Goal: Feedback & Contribution: Contribute content

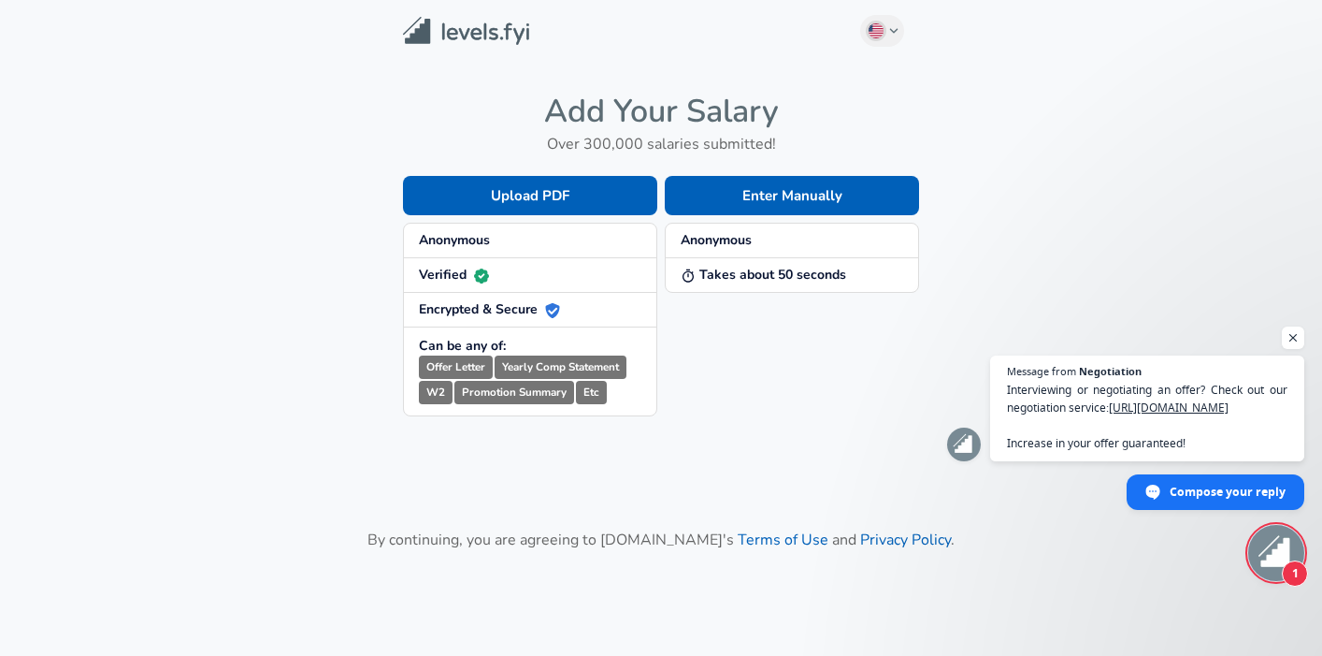
click at [753, 238] on span "Anonymous" at bounding box center [792, 240] width 223 height 19
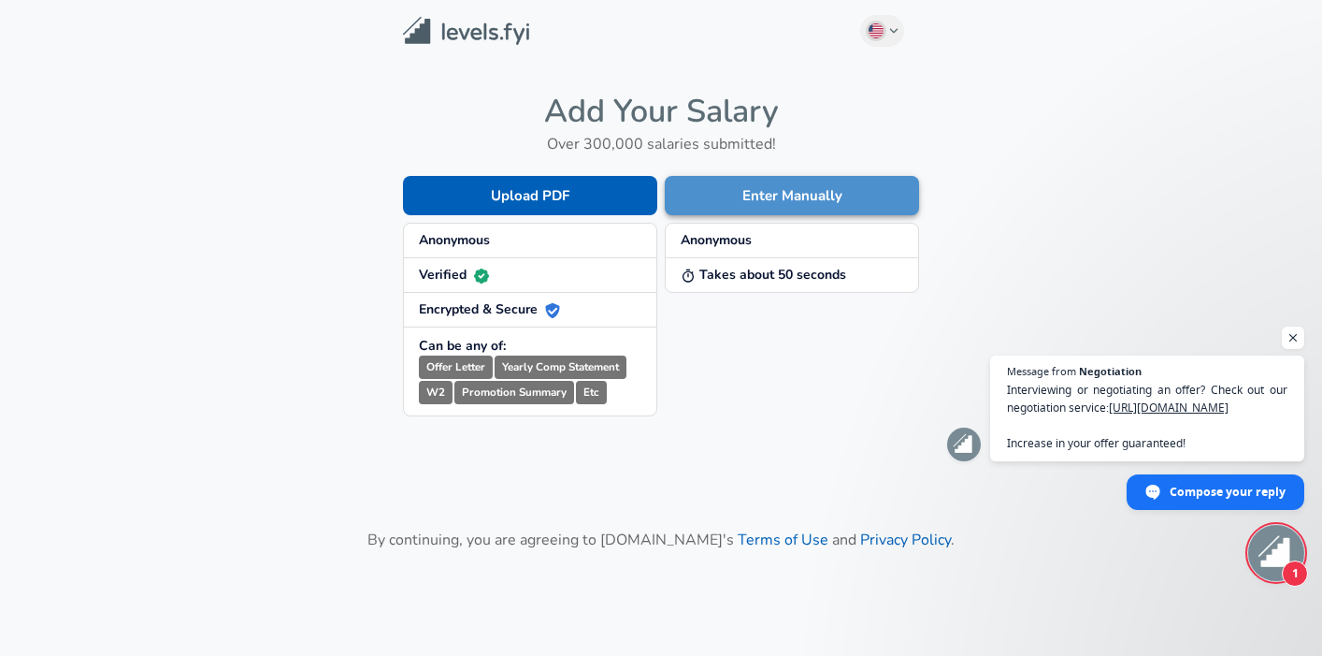
click at [761, 209] on button "Enter Manually" at bounding box center [792, 195] width 254 height 39
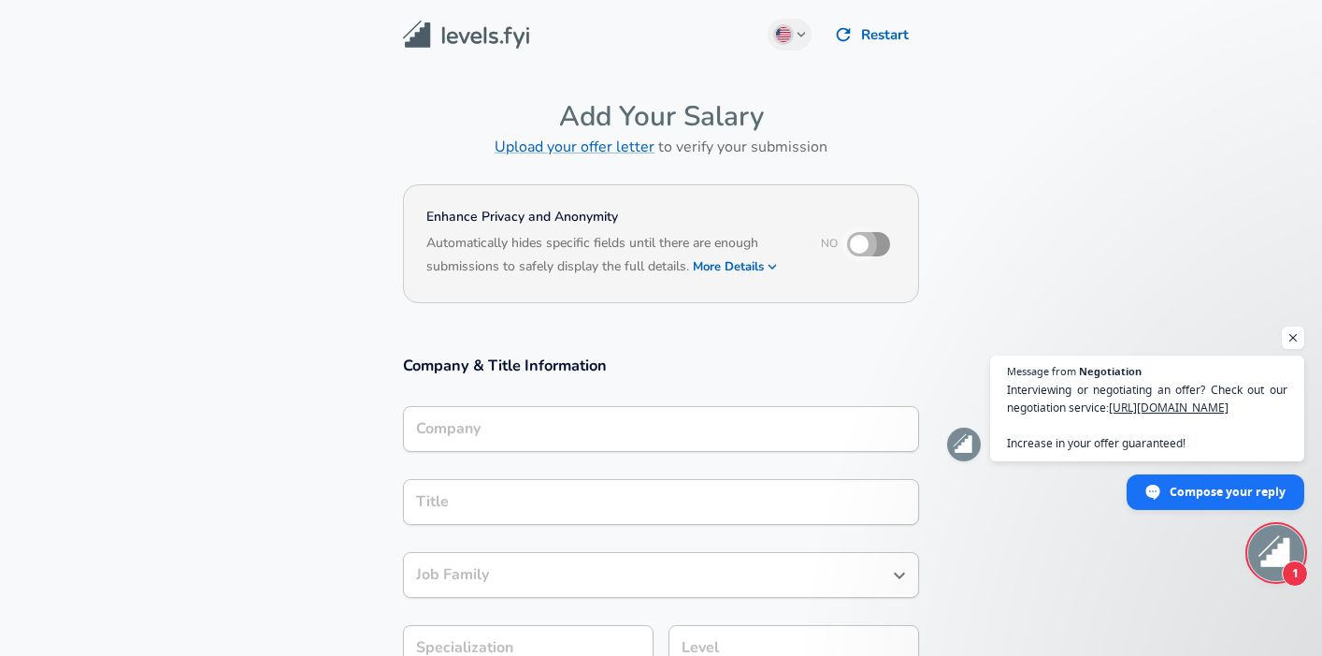
click at [865, 244] on input "checkbox" at bounding box center [859, 244] width 107 height 36
checkbox input "true"
click at [741, 267] on button "More Details" at bounding box center [736, 266] width 86 height 26
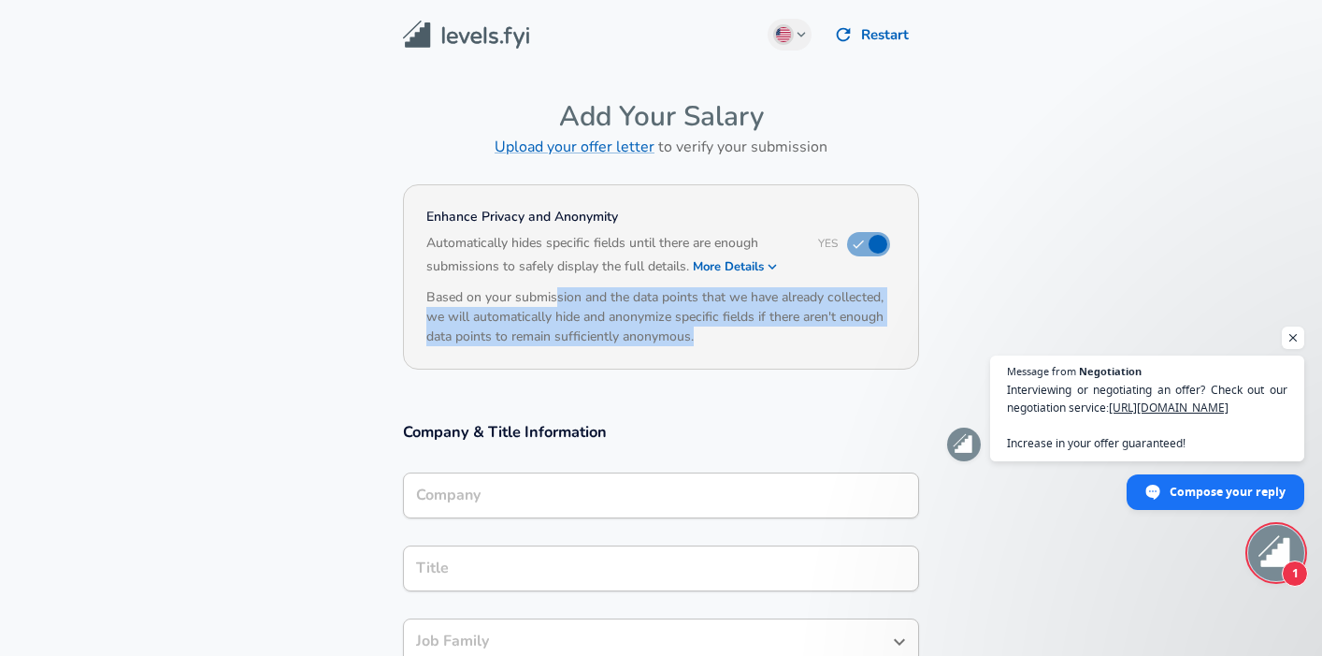
drag, startPoint x: 558, startPoint y: 298, endPoint x: 729, endPoint y: 340, distance: 176.2
click at [729, 340] on h6 "Based on your submission and the data points that we have already collected, we…" at bounding box center [660, 316] width 469 height 59
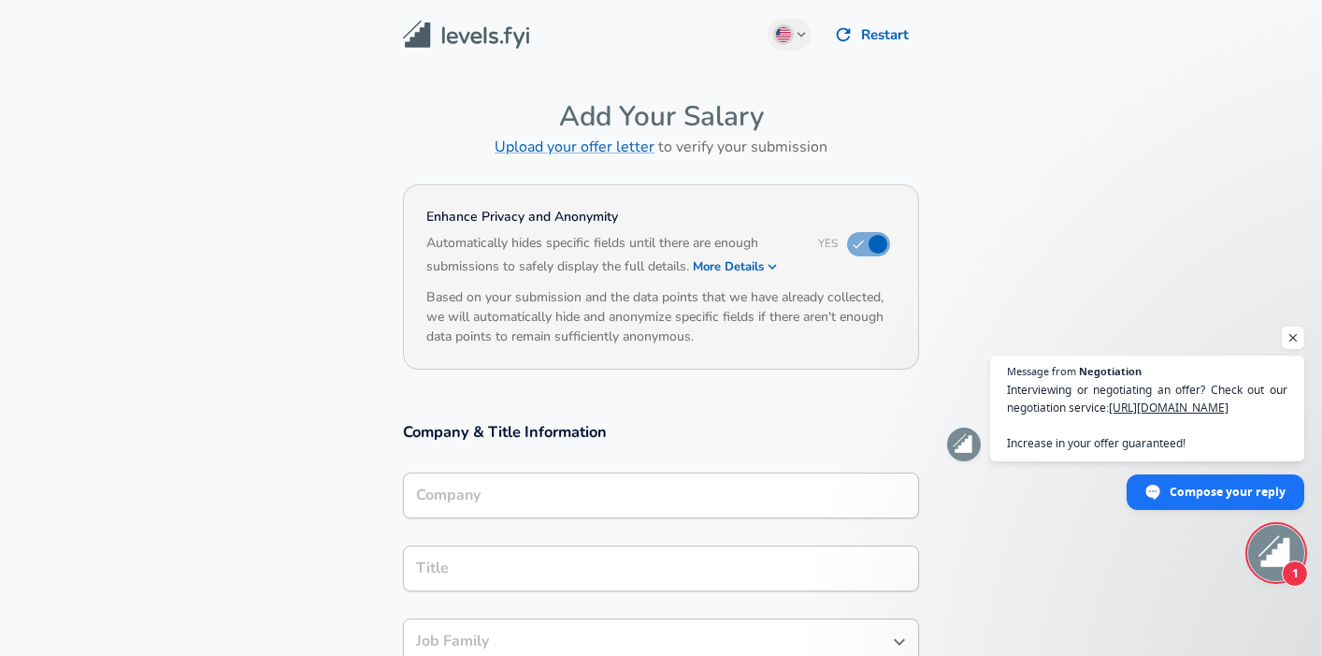
click at [729, 339] on h6 "Based on your submission and the data points that we have already collected, we…" at bounding box center [660, 316] width 469 height 59
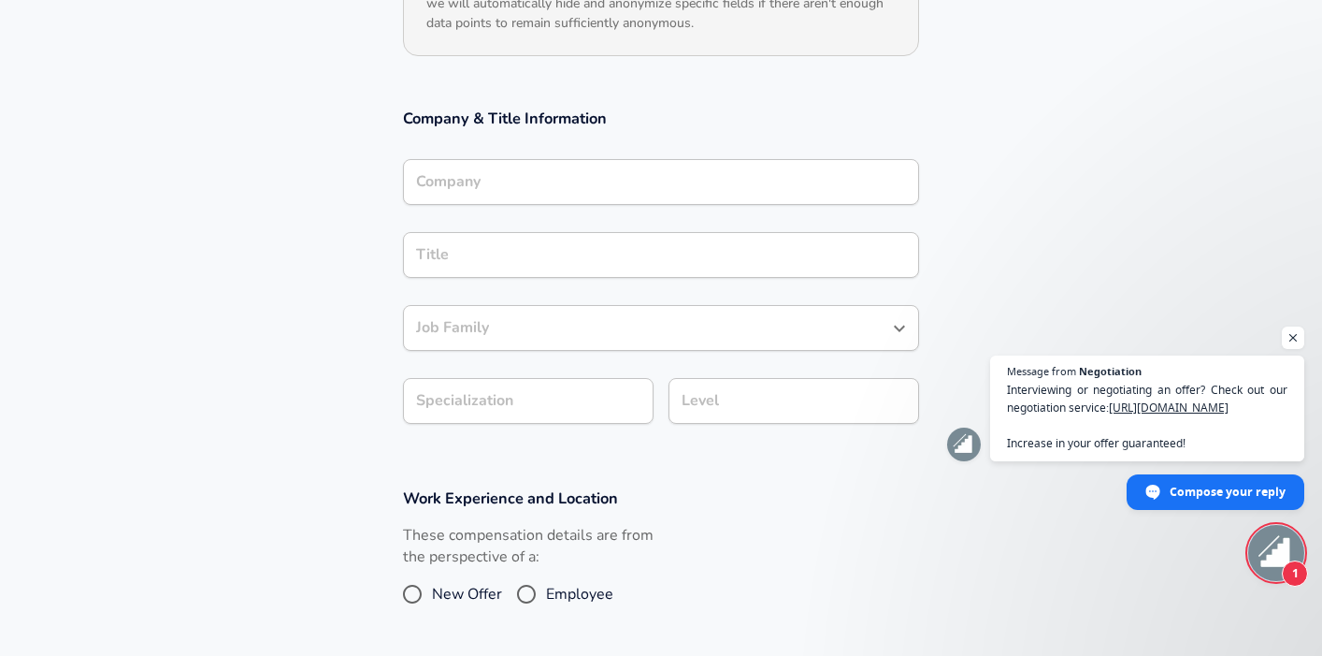
scroll to position [403, 0]
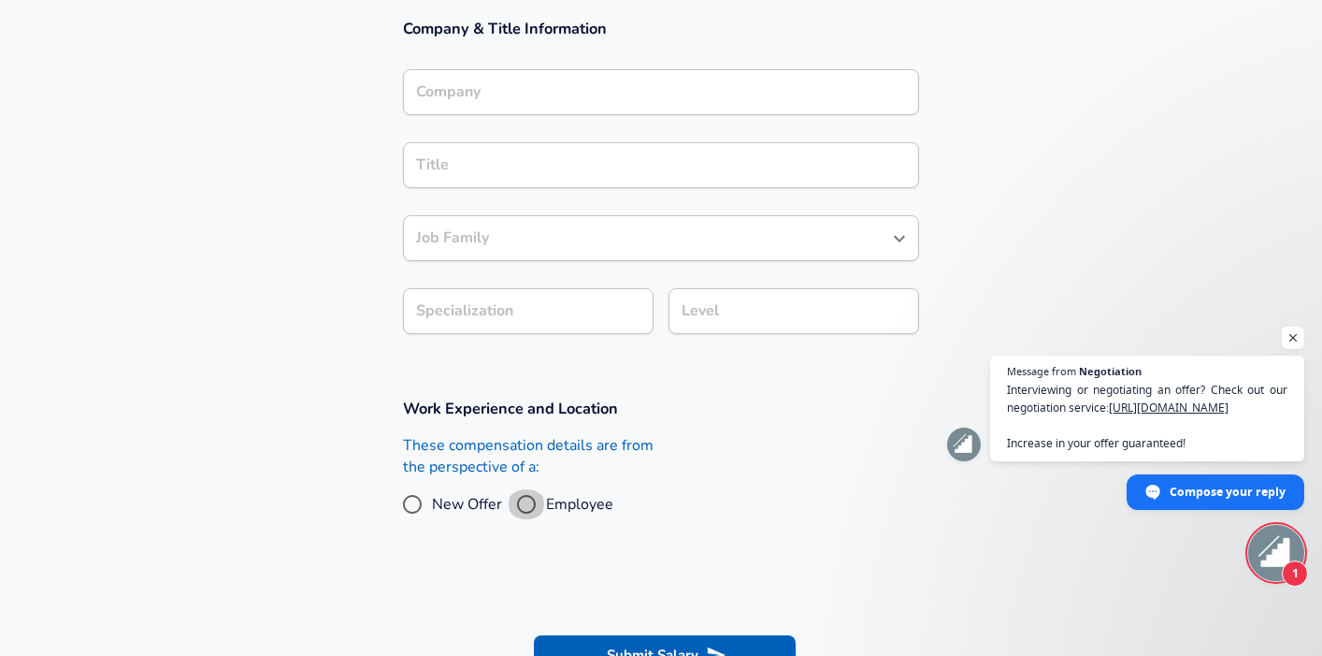
click at [531, 501] on input "Employee" at bounding box center [526, 504] width 39 height 30
radio input "true"
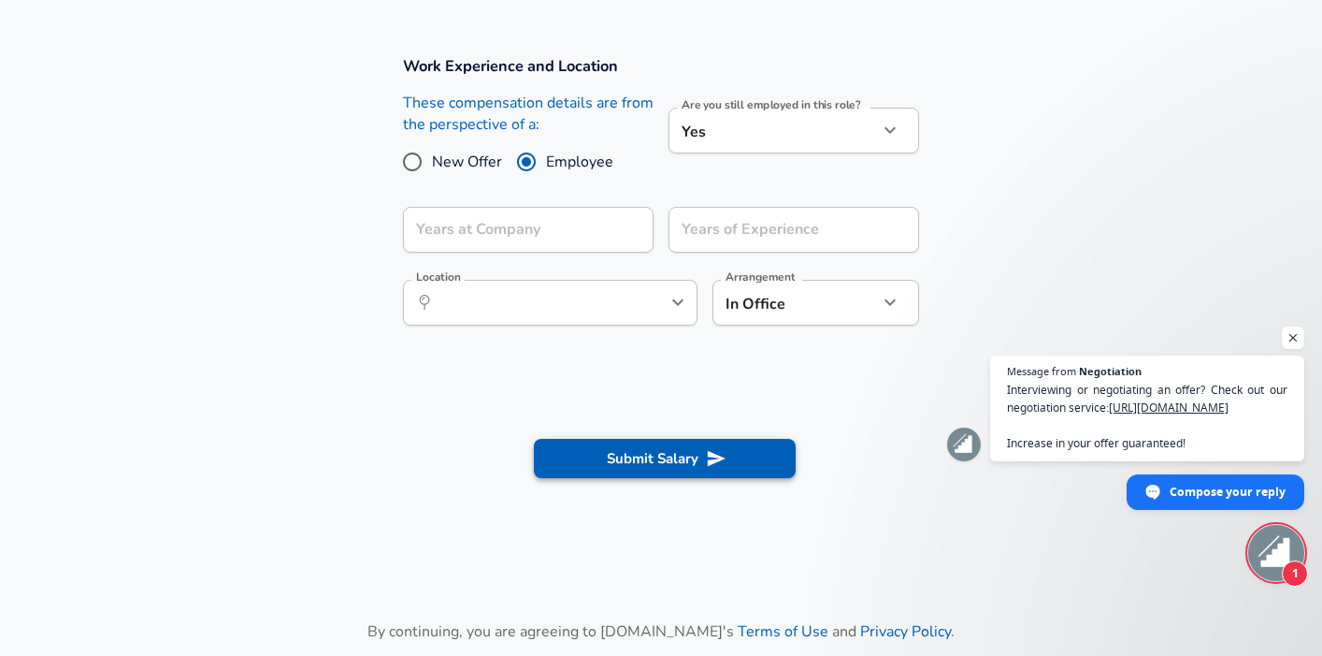
scroll to position [733, 0]
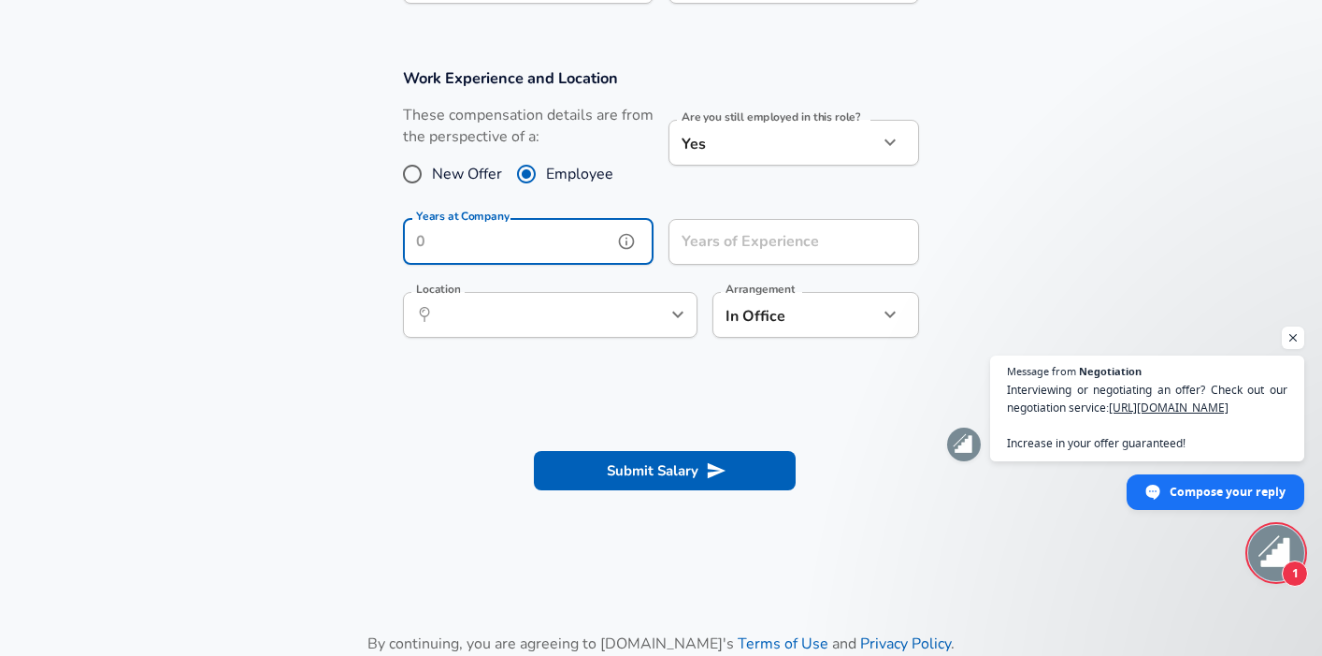
click at [555, 242] on input "Years at Company" at bounding box center [507, 242] width 209 height 46
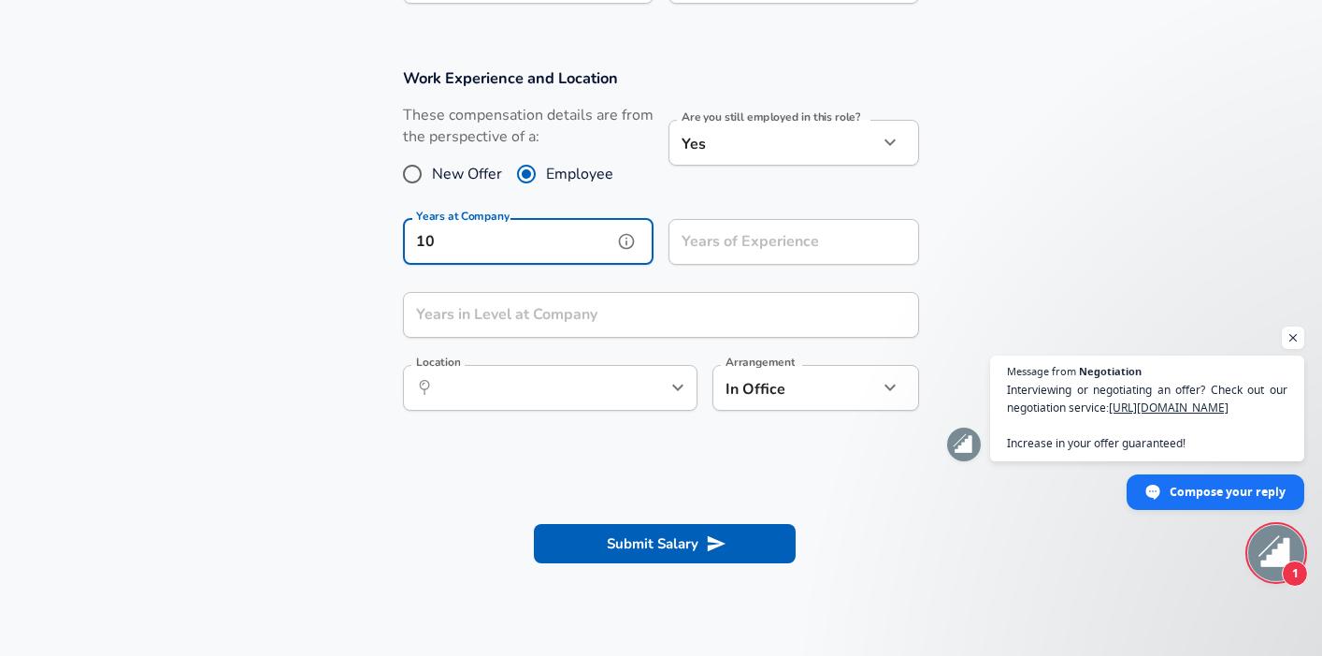
scroll to position [721, 0]
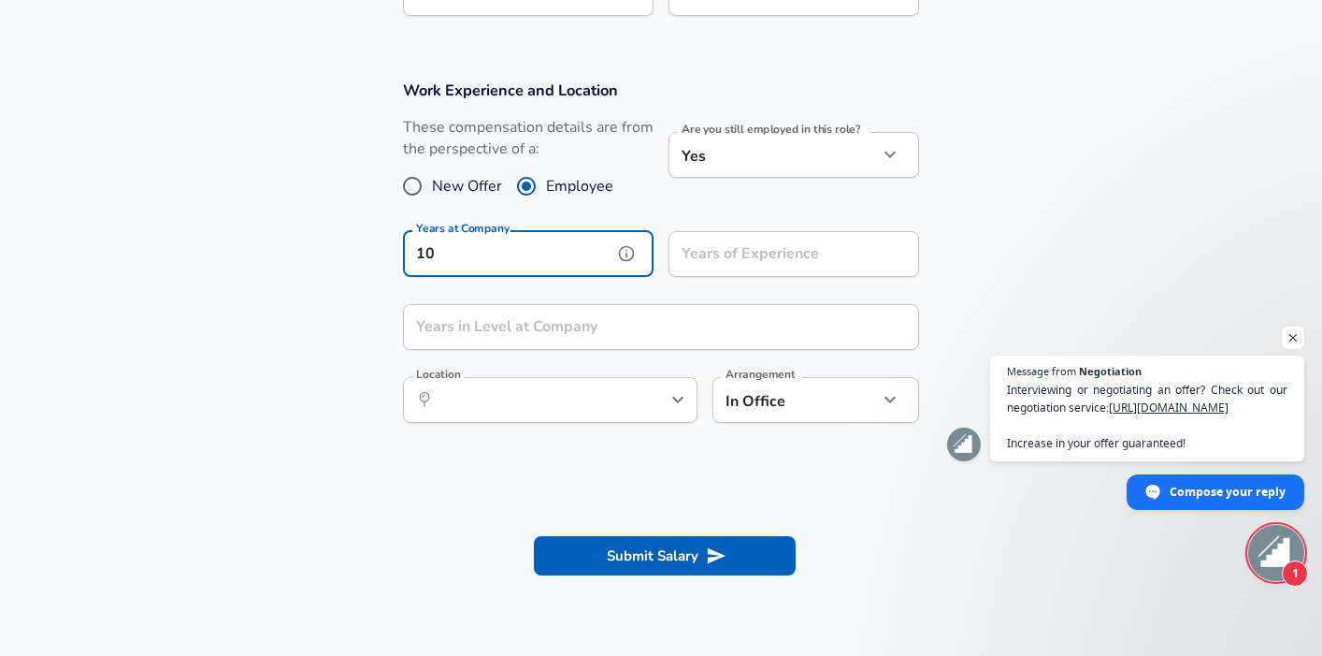
type input "10"
click at [845, 251] on input "Years of Experience" at bounding box center [773, 254] width 209 height 46
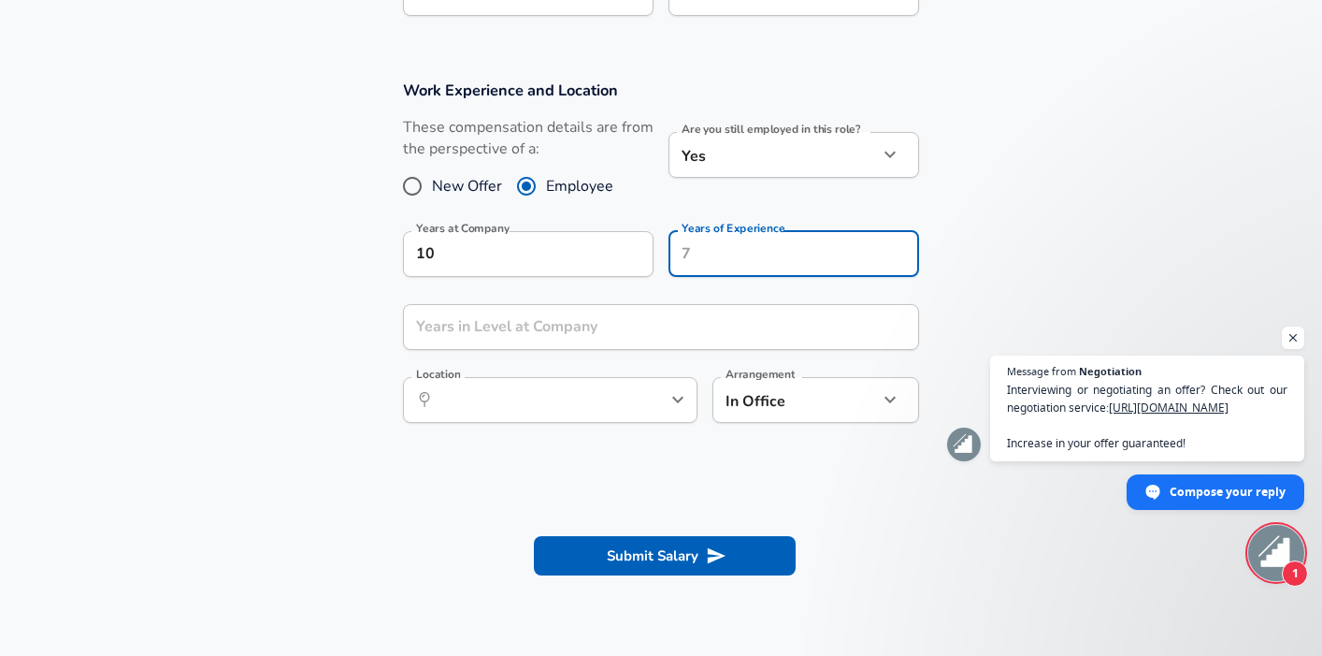
click at [960, 249] on section "Work Experience and Location These compensation details are from the perspectiv…" at bounding box center [661, 261] width 1322 height 406
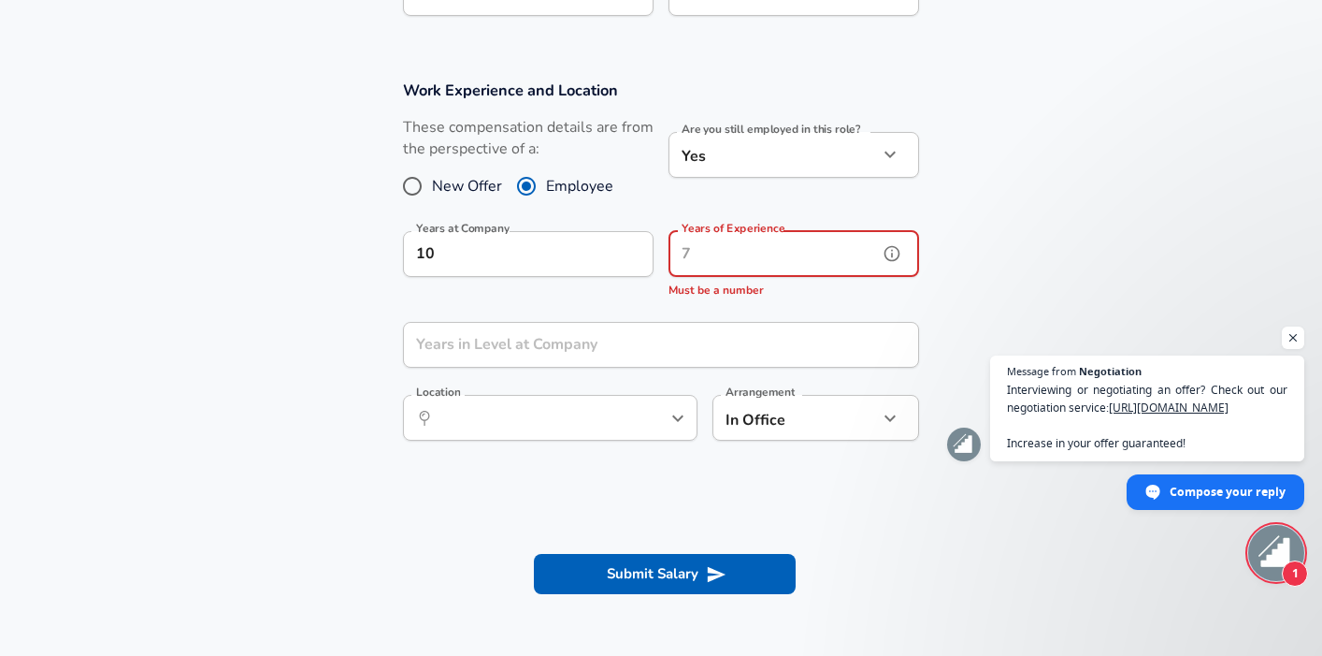
click at [725, 259] on input "Years of Experience" at bounding box center [773, 254] width 209 height 46
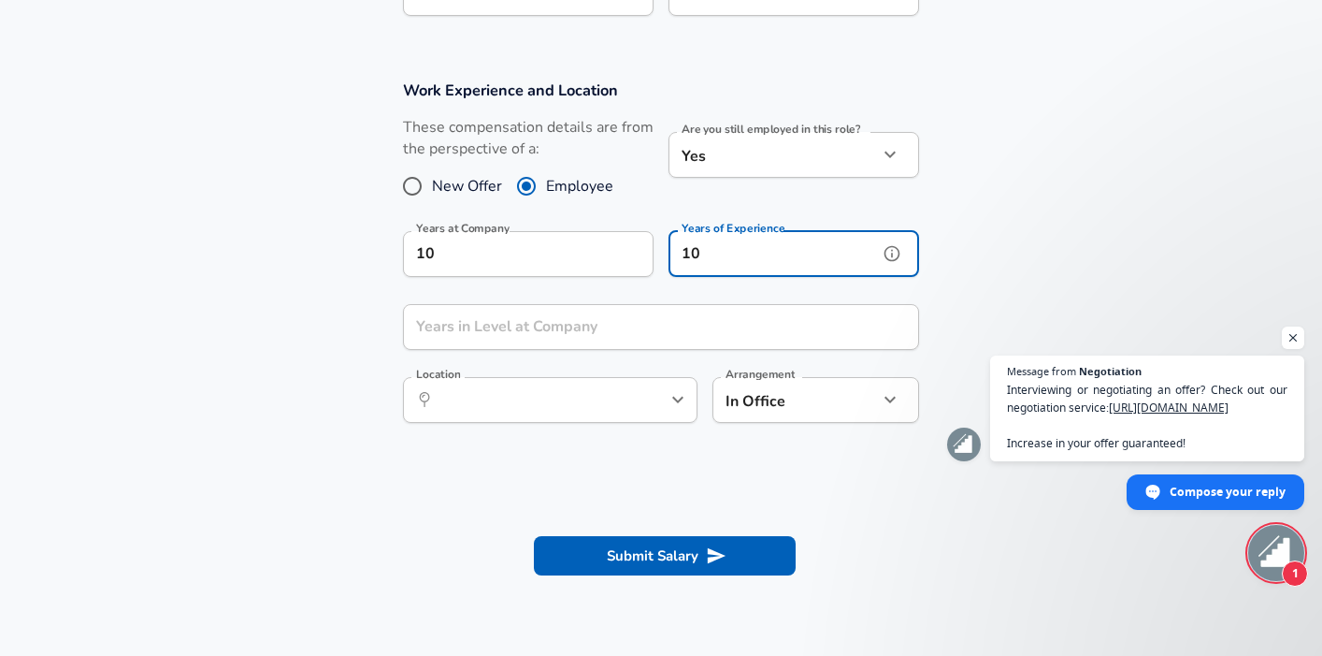
type input "10"
click at [567, 331] on input "Years in Level at Company" at bounding box center [640, 327] width 475 height 46
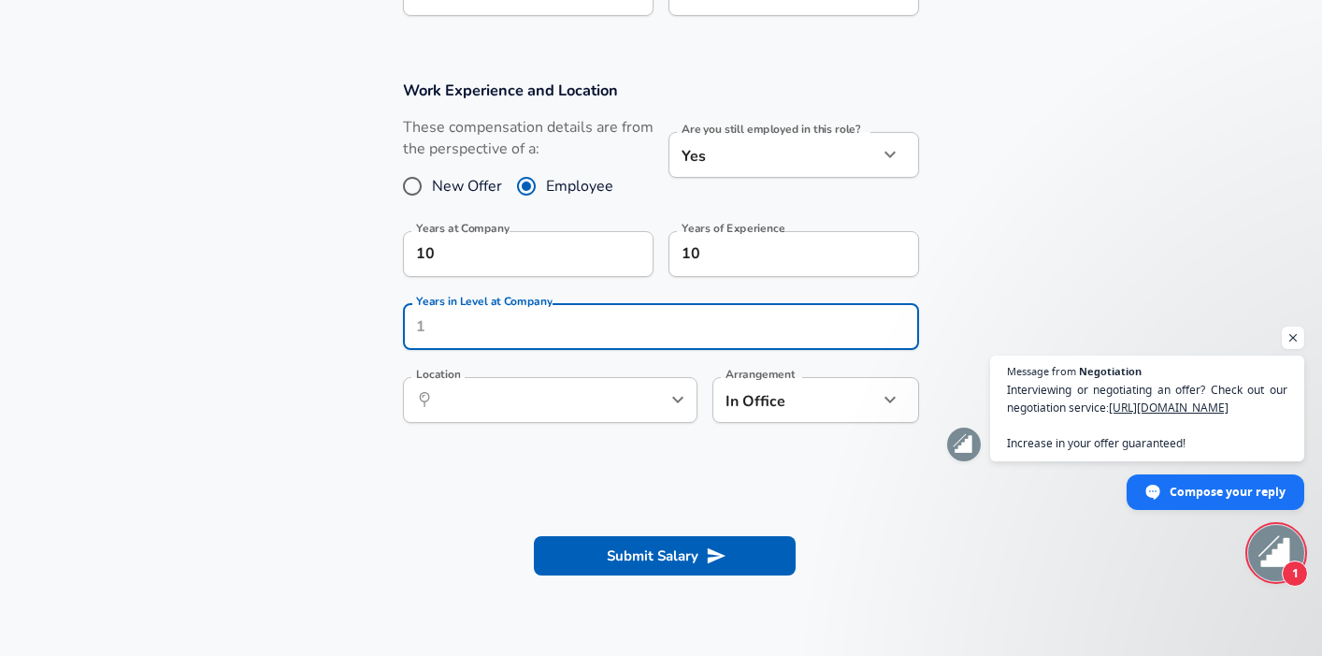
click at [345, 393] on section "Work Experience and Location These compensation details are from the perspectiv…" at bounding box center [661, 261] width 1322 height 406
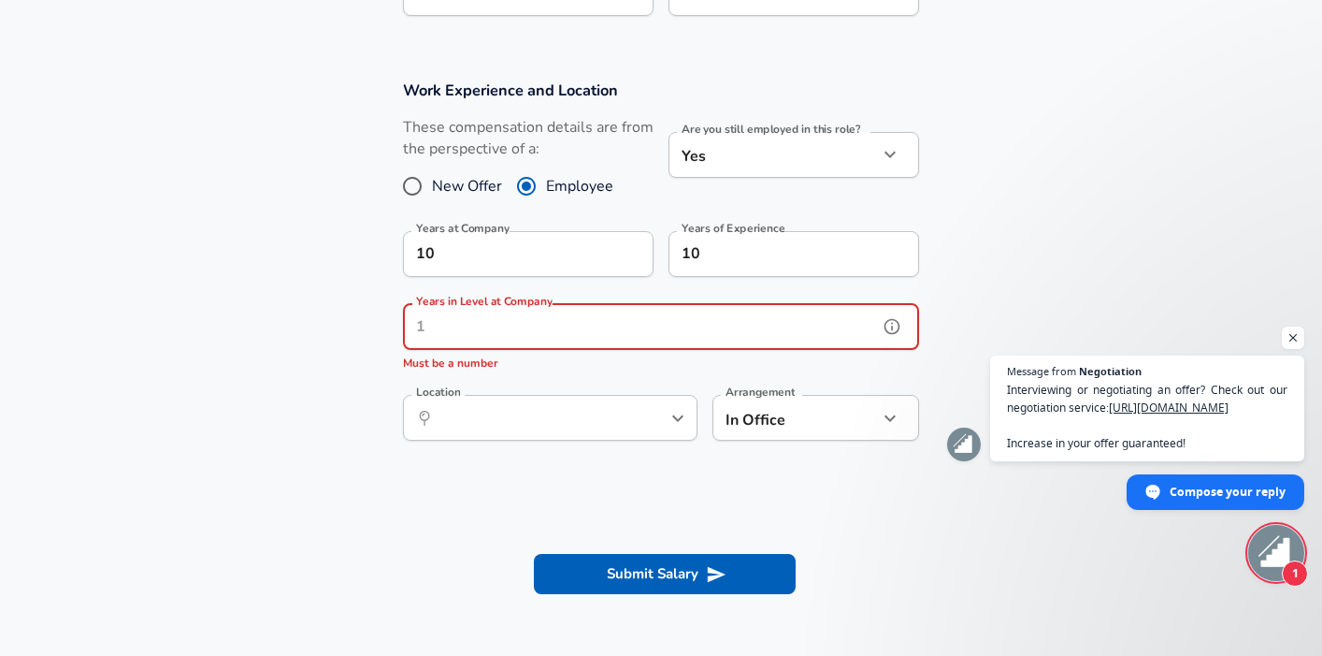
click at [471, 333] on input "Years in Level at Company" at bounding box center [640, 327] width 475 height 46
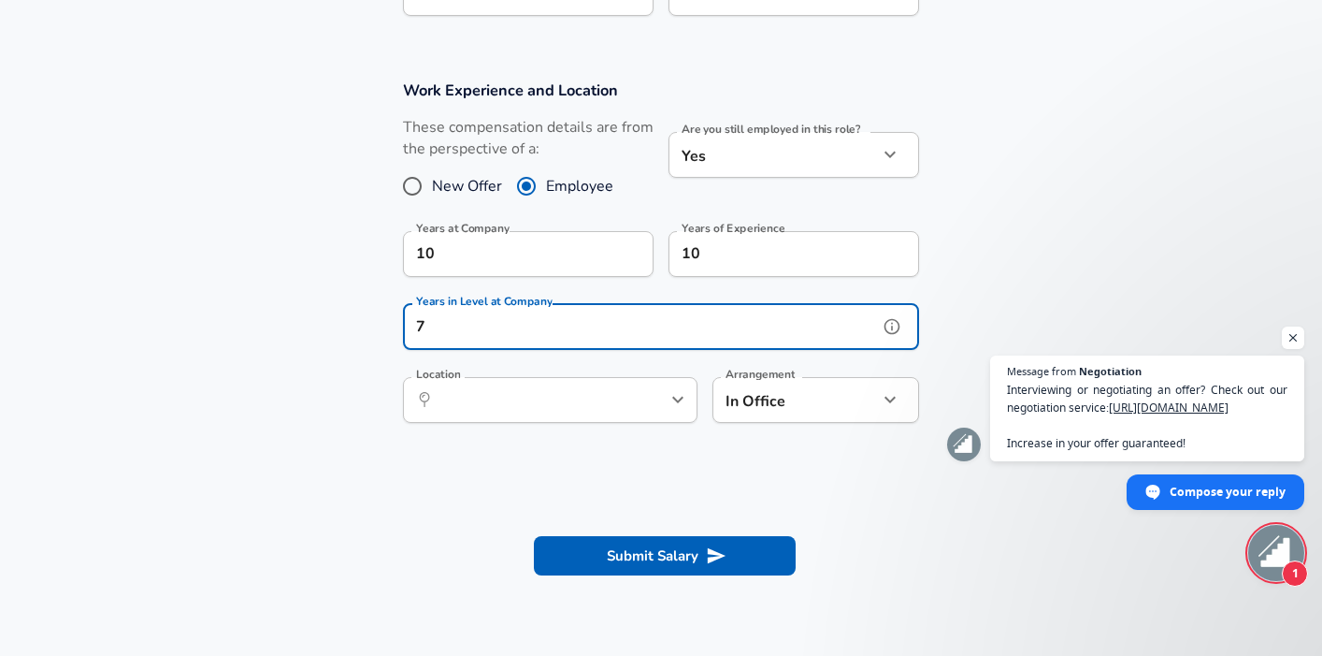
type input "7"
click at [556, 401] on input "Location" at bounding box center [530, 399] width 192 height 29
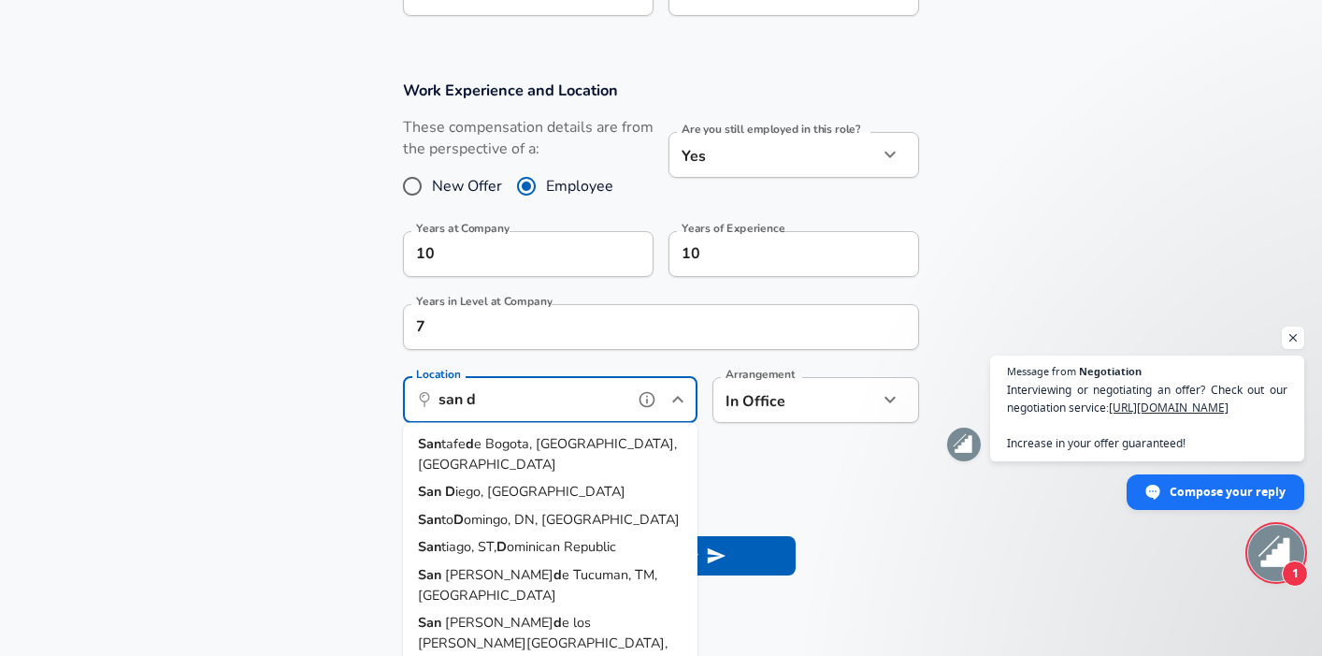
click at [535, 478] on li "[GEOGRAPHIC_DATA], [GEOGRAPHIC_DATA]" at bounding box center [550, 492] width 295 height 28
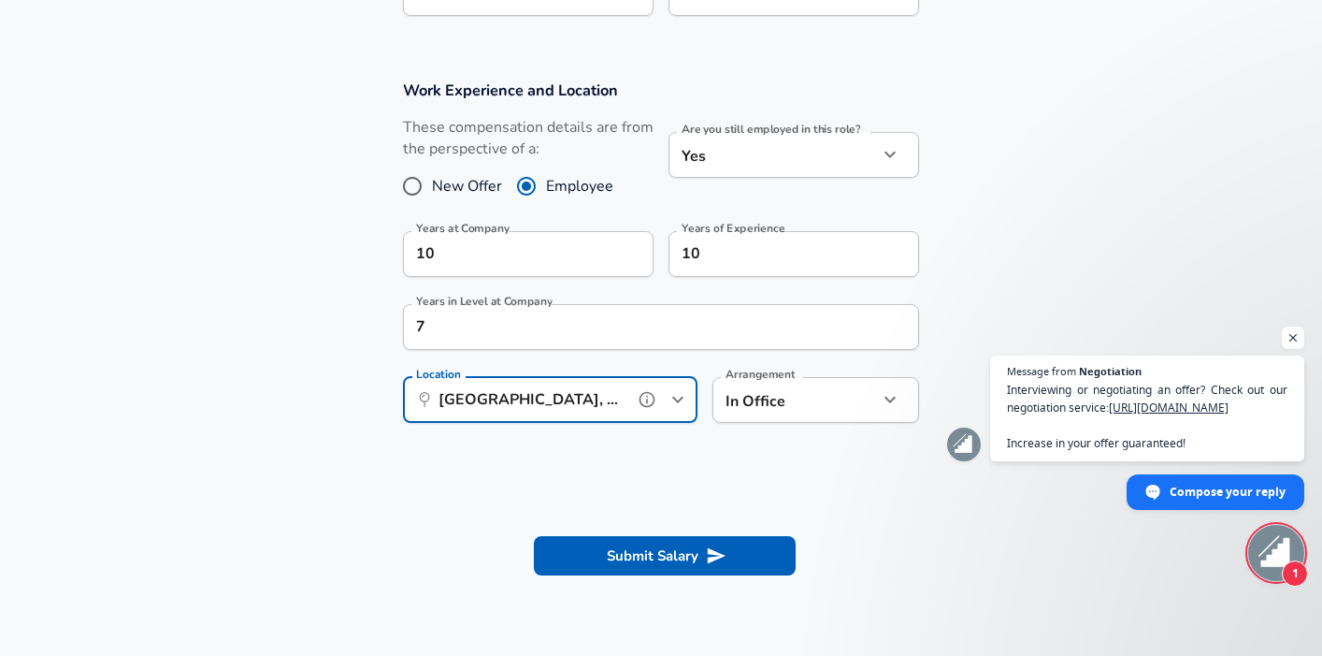
type input "[GEOGRAPHIC_DATA], [GEOGRAPHIC_DATA]"
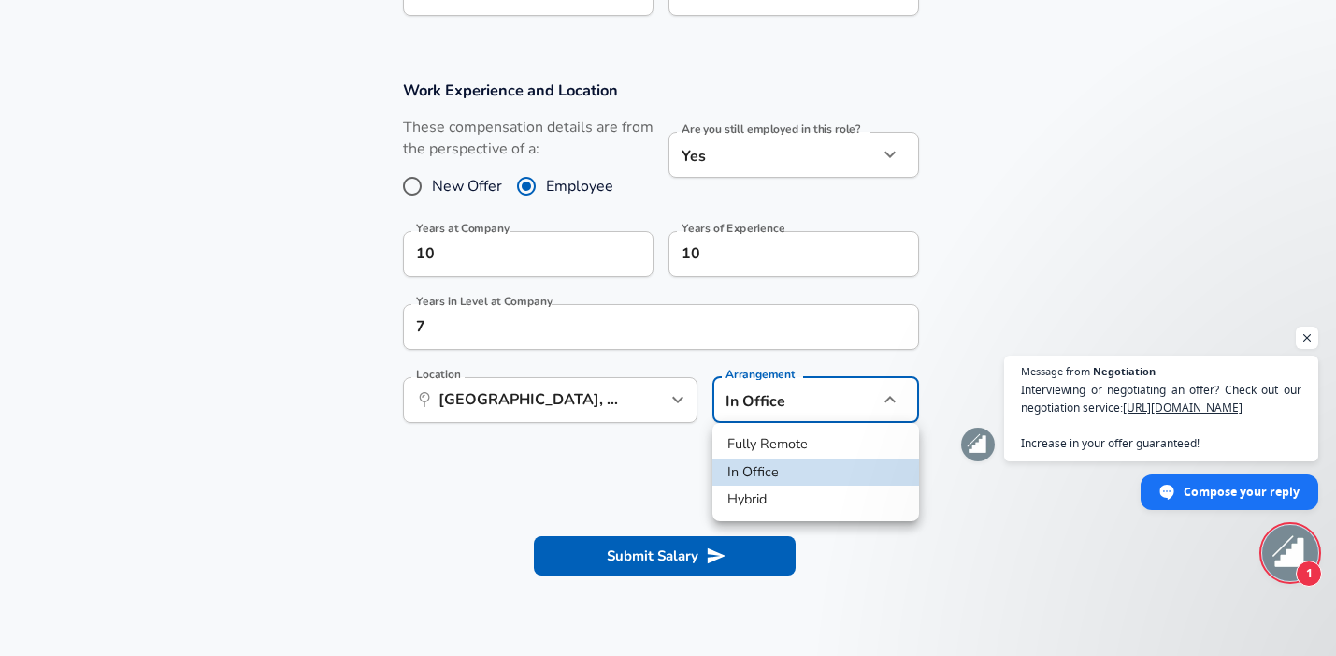
click at [764, 452] on li "Fully Remote" at bounding box center [816, 444] width 207 height 28
type input "remote"
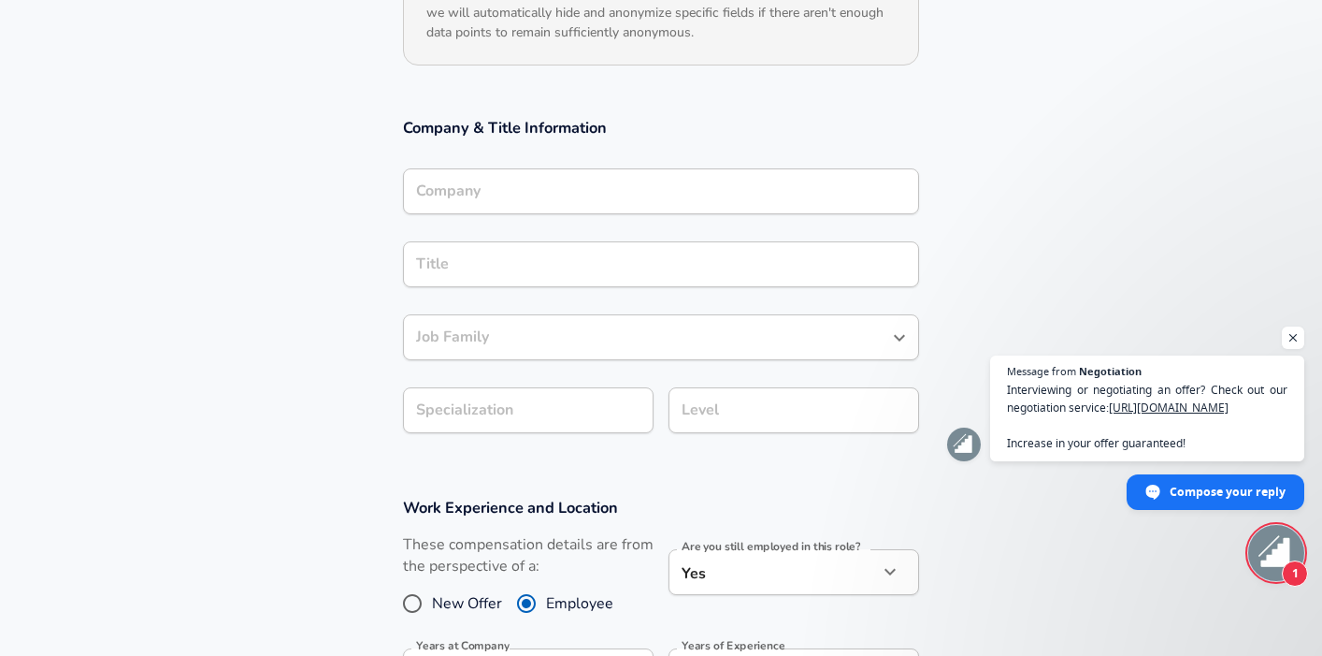
scroll to position [280, 0]
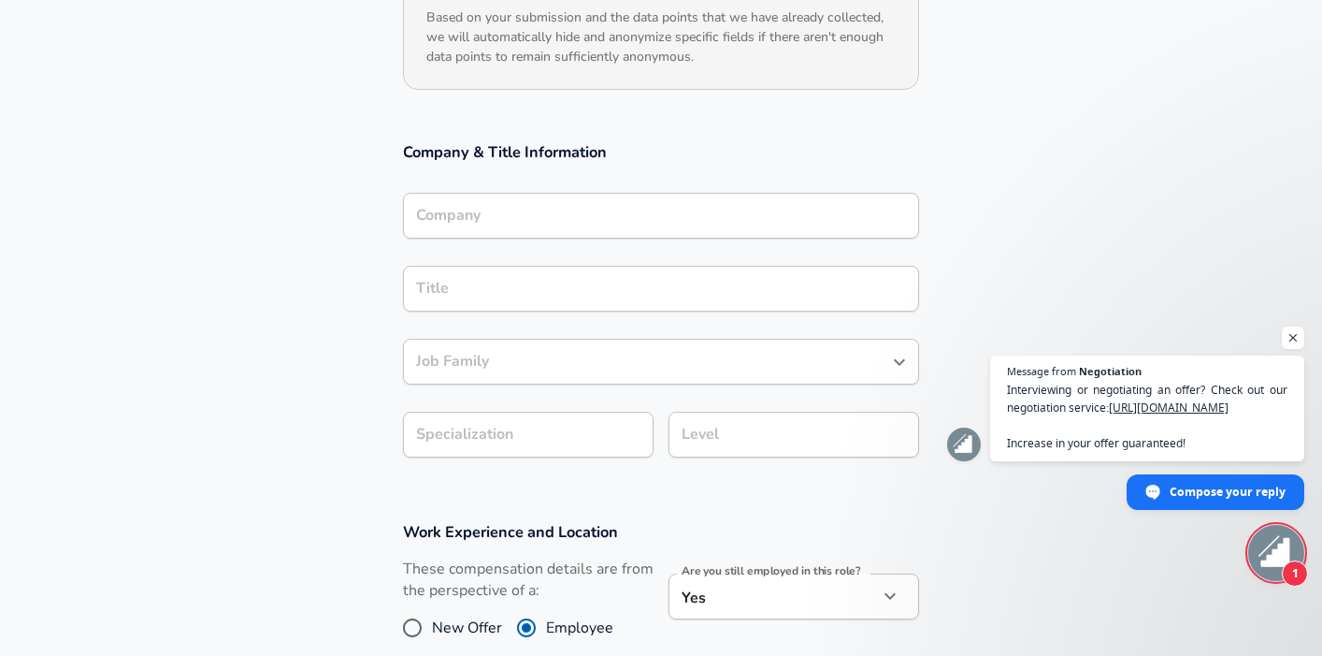
click at [511, 289] on input "Title" at bounding box center [660, 288] width 499 height 29
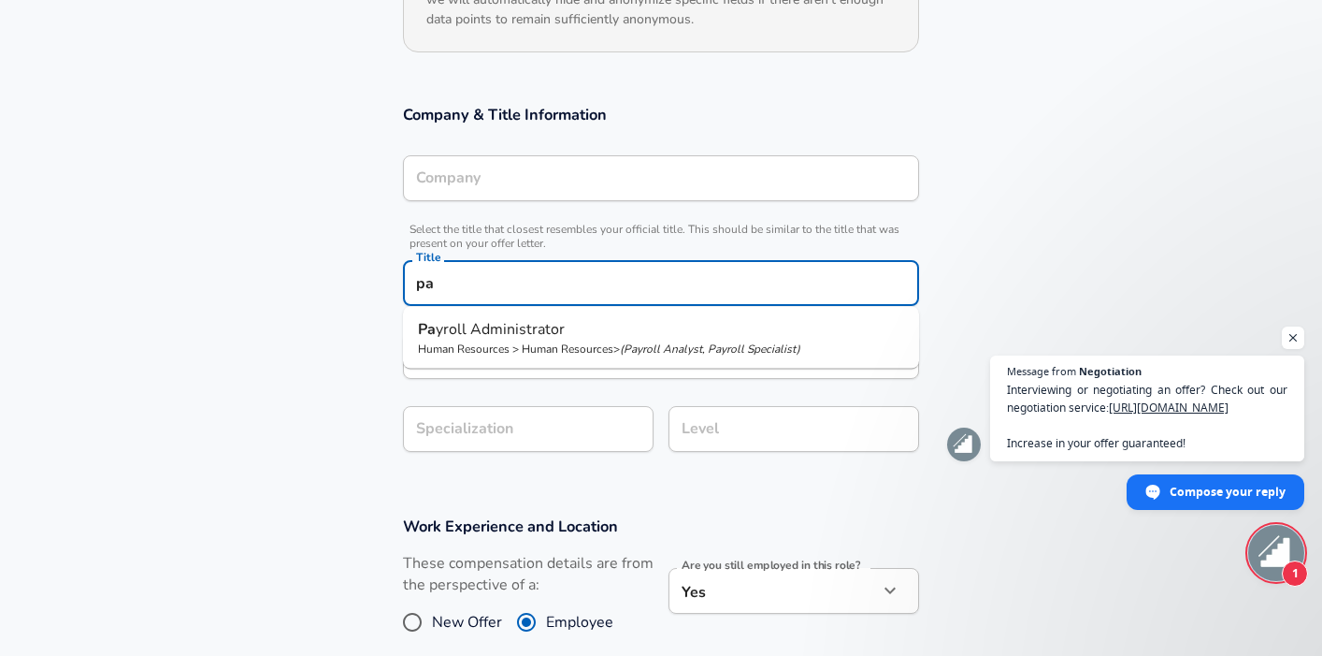
type input "p"
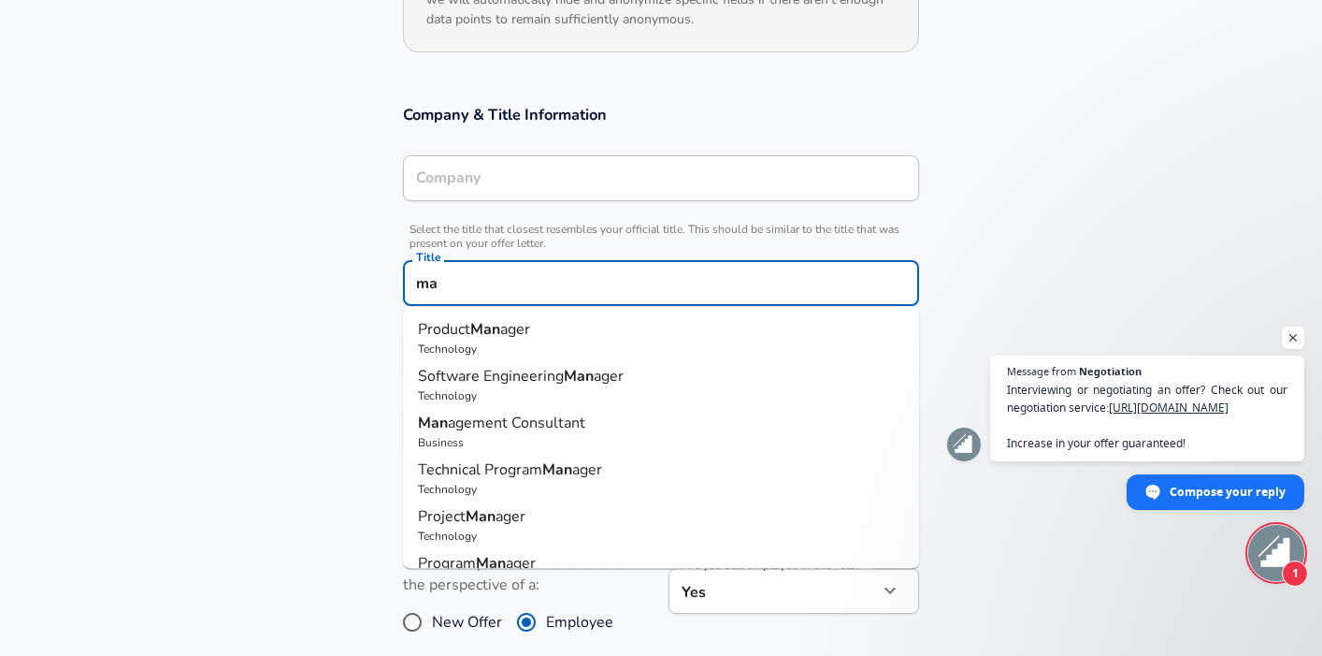
type input "m"
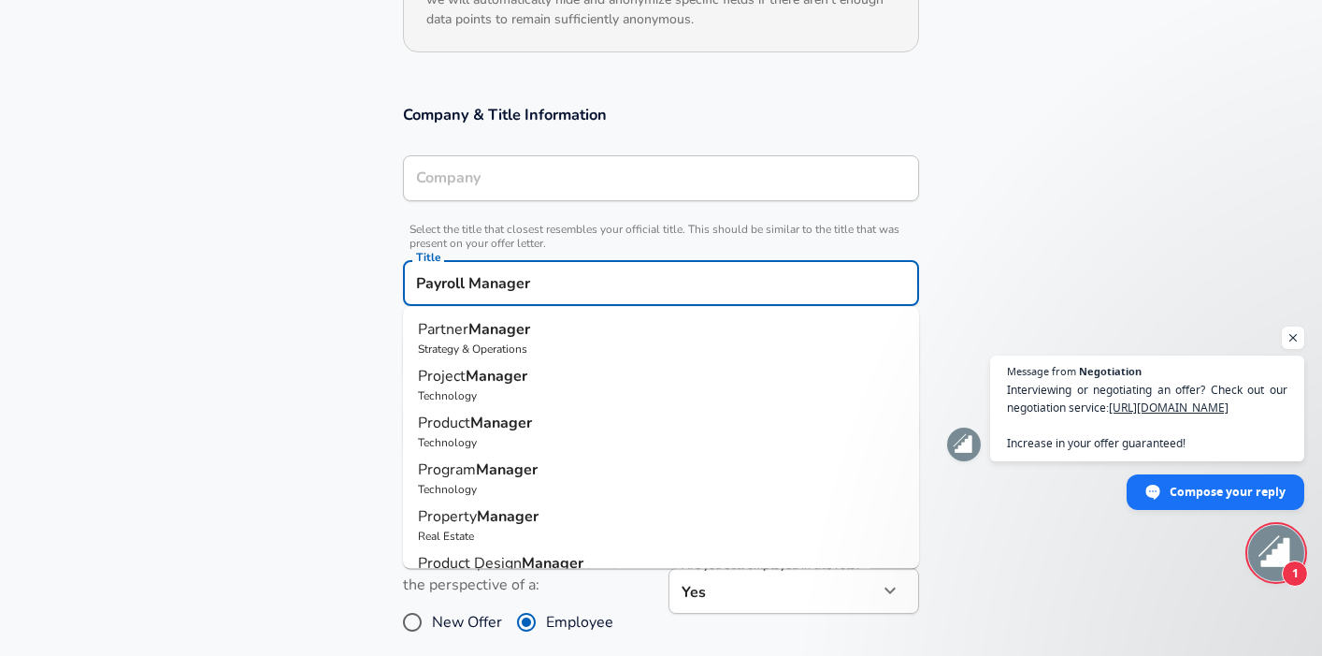
type input "Payroll Manager"
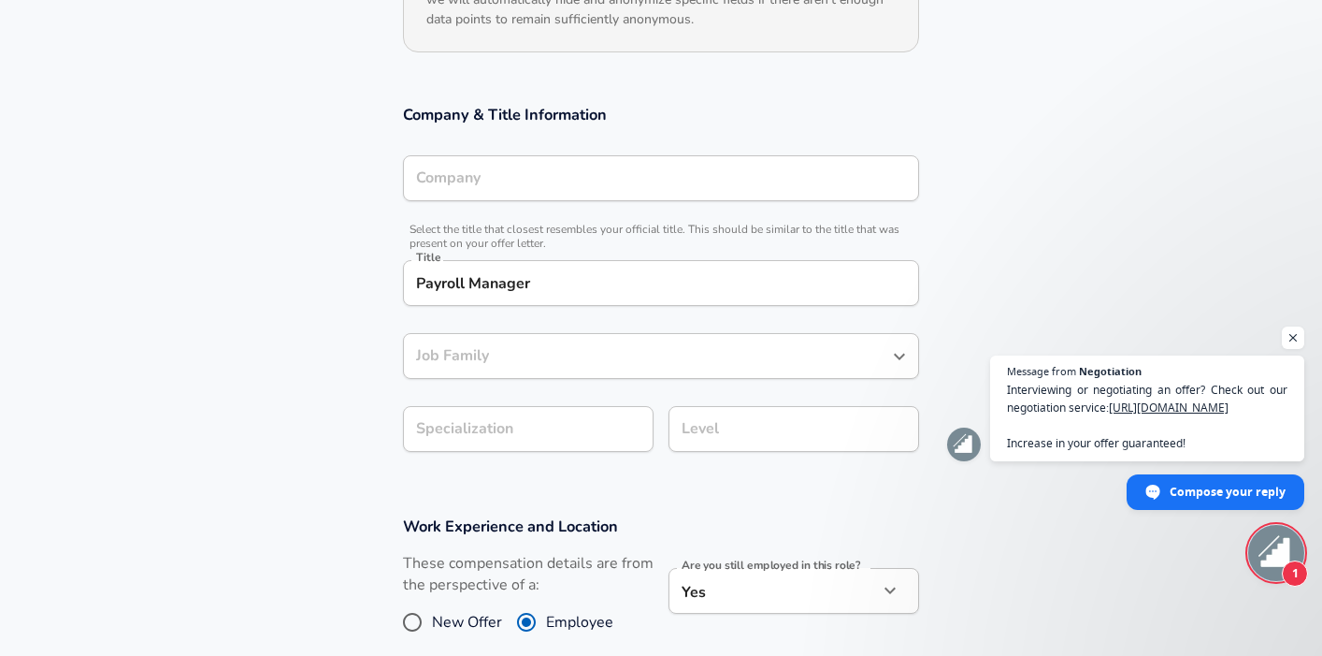
click at [281, 281] on section "Company & Title Information Company Company Select the title that closest resem…" at bounding box center [661, 287] width 1322 height 411
click at [479, 352] on div "Job Family Job Family" at bounding box center [661, 358] width 516 height 51
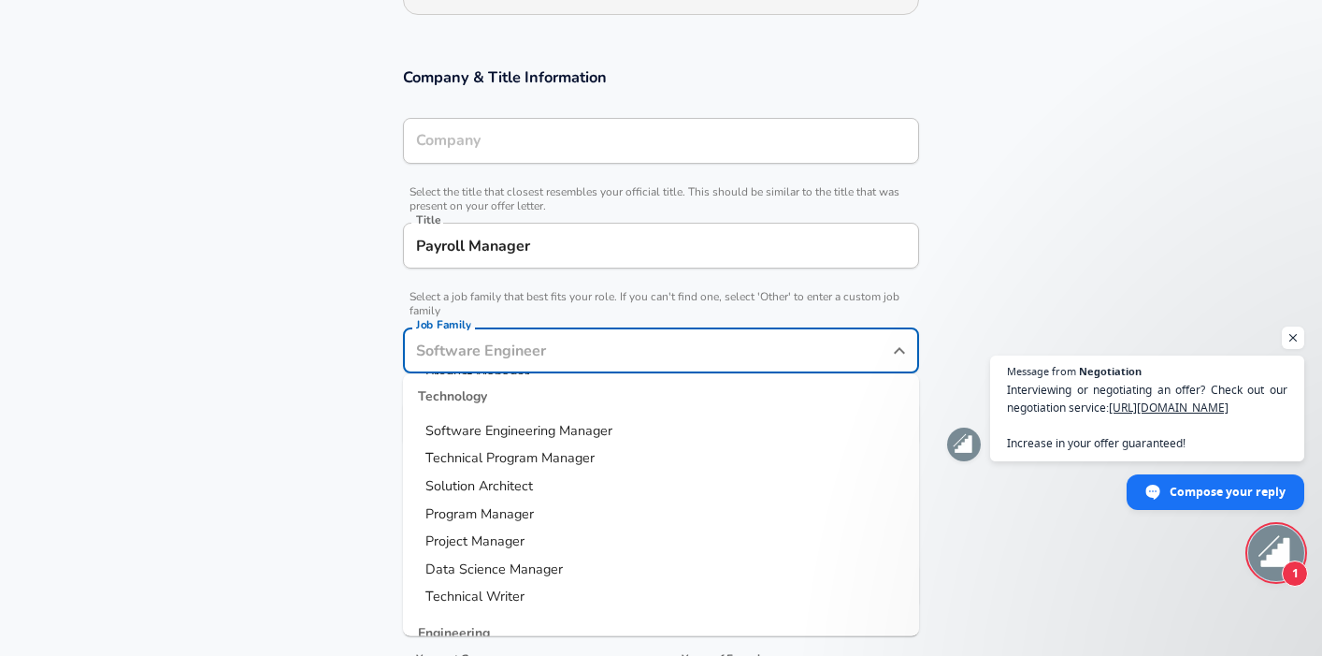
scroll to position [117, 0]
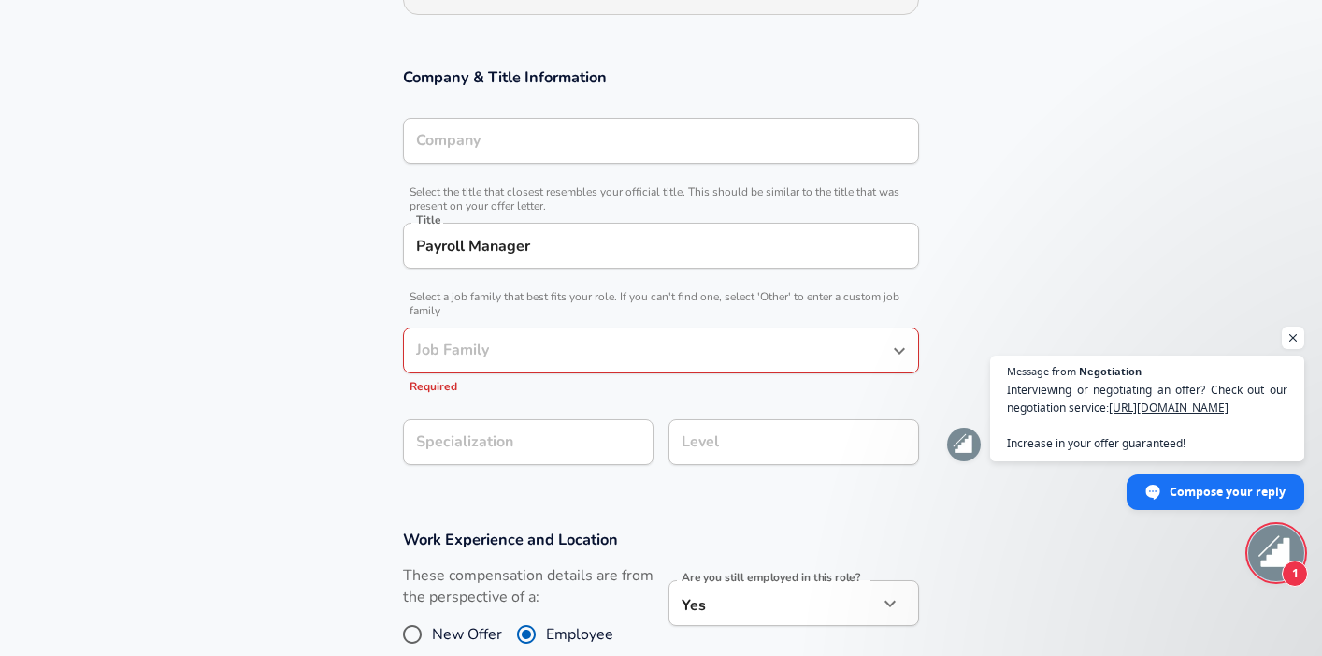
click at [321, 500] on form "Enhance Privacy and Anonymity Yes Automatically hides specific fields until the…" at bounding box center [661, 439] width 1322 height 1230
click at [527, 344] on input "Job Family" at bounding box center [646, 350] width 471 height 29
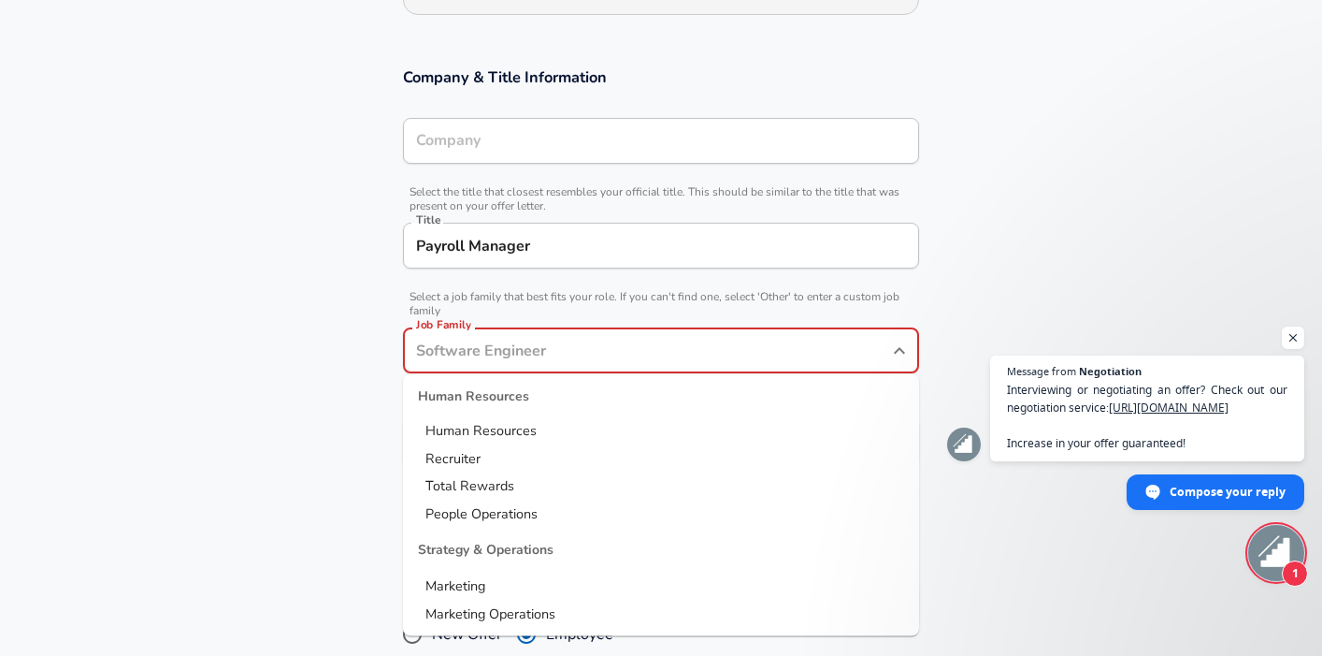
scroll to position [2075, 0]
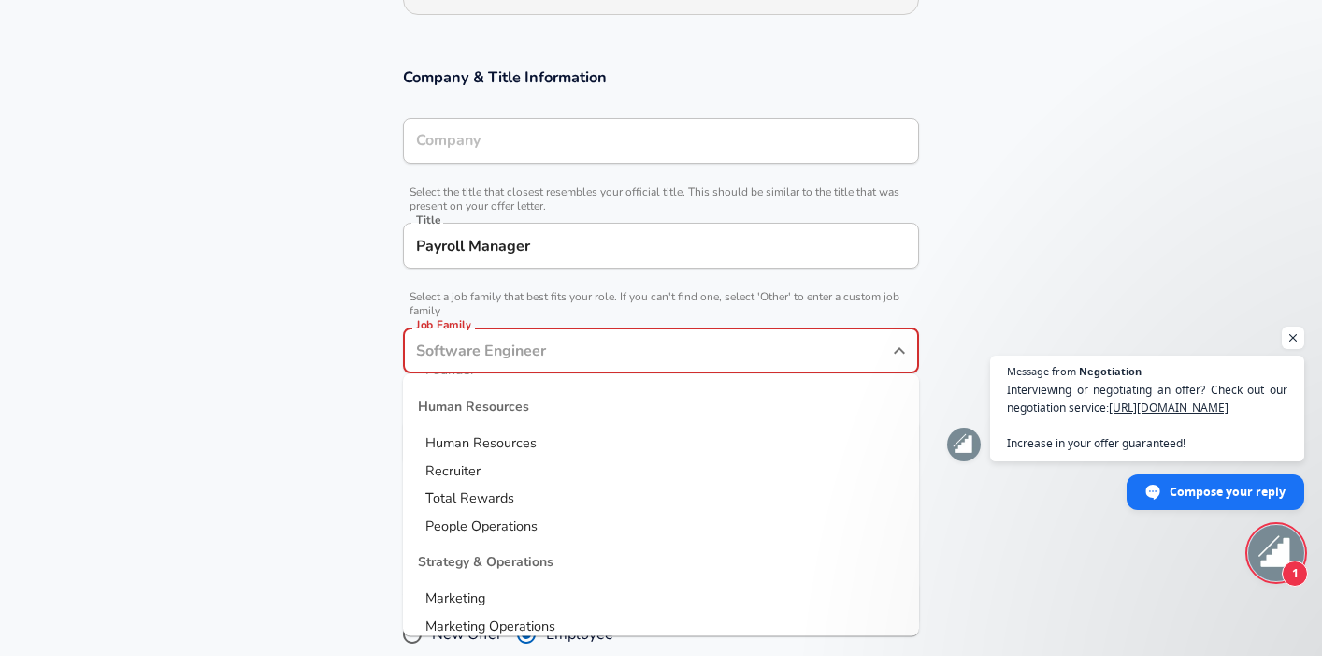
click at [504, 520] on span "People Operations" at bounding box center [482, 525] width 112 height 19
type input "People Operations"
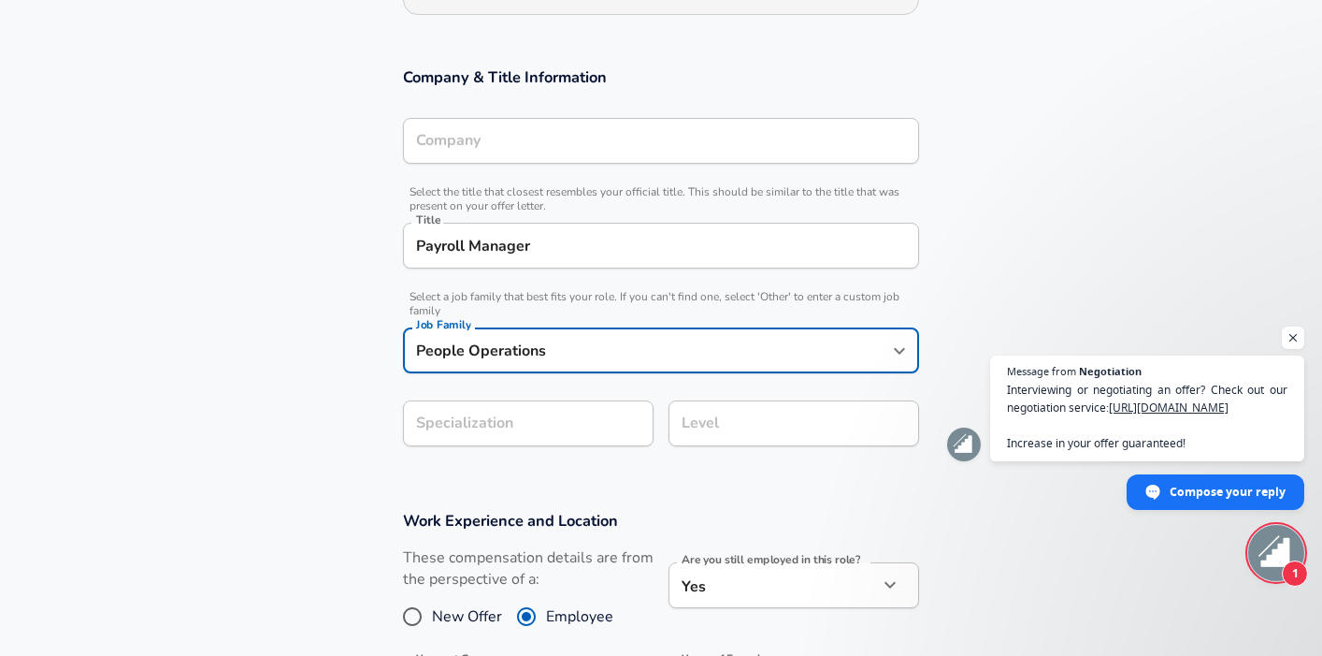
click at [585, 419] on section "Company & Title Information Company Company Select the title that closest resem…" at bounding box center [661, 266] width 1322 height 443
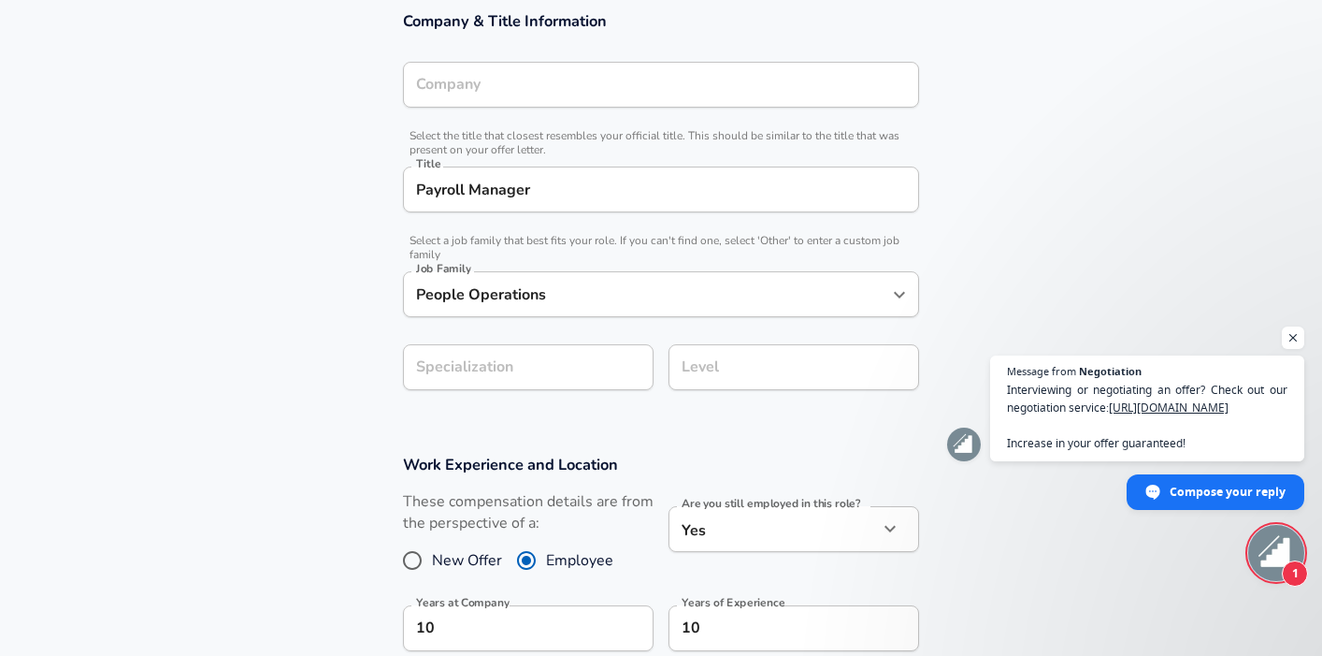
click at [372, 430] on section "Company & Title Information Company Company Select the title that closest resem…" at bounding box center [661, 210] width 1322 height 443
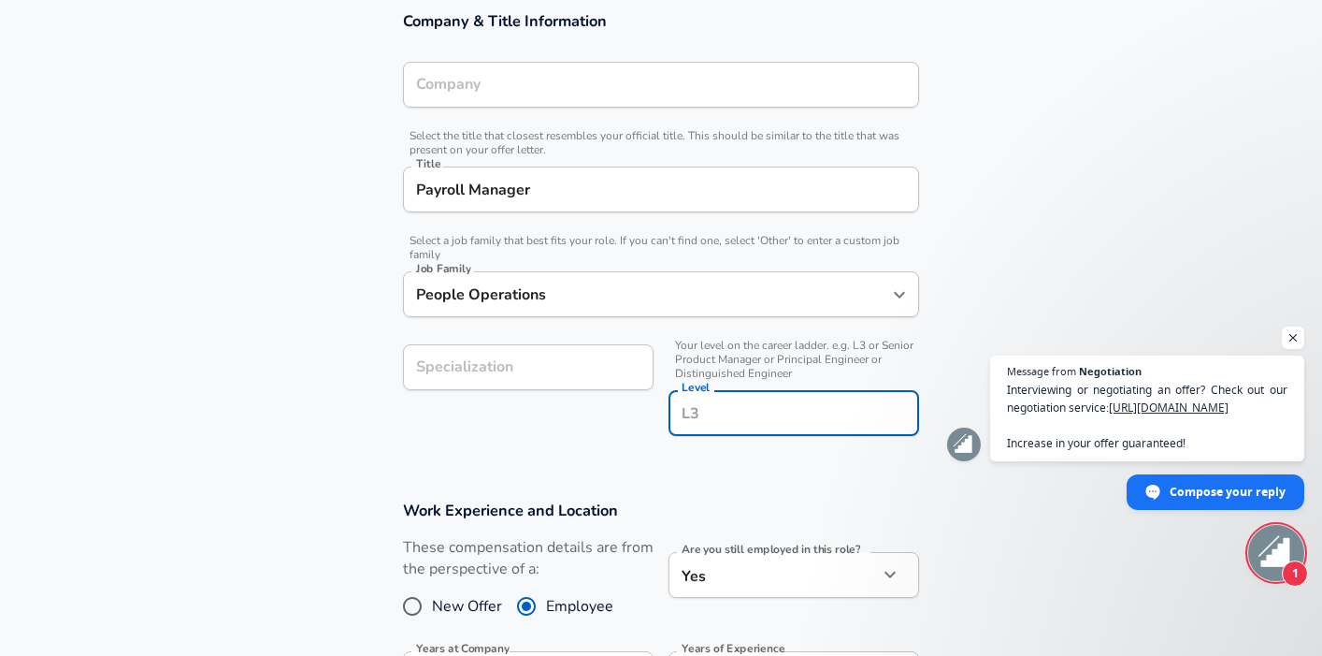
scroll to position [448, 0]
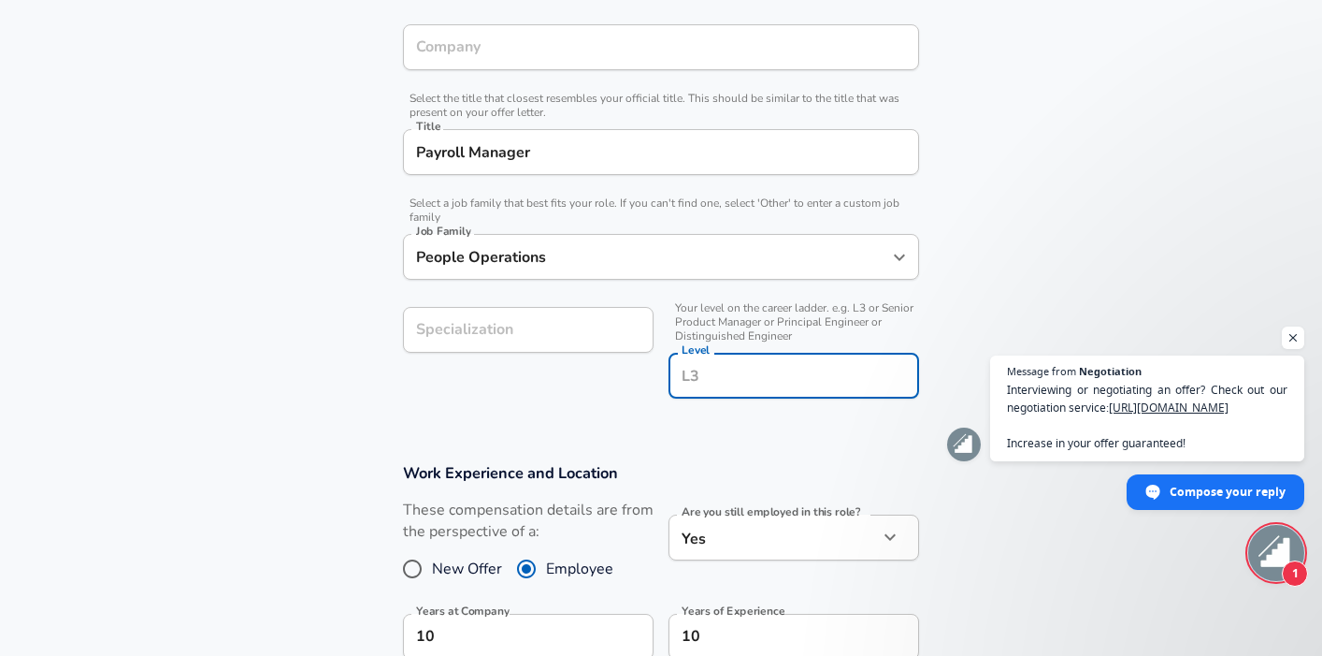
click at [710, 371] on input "Level" at bounding box center [794, 375] width 234 height 29
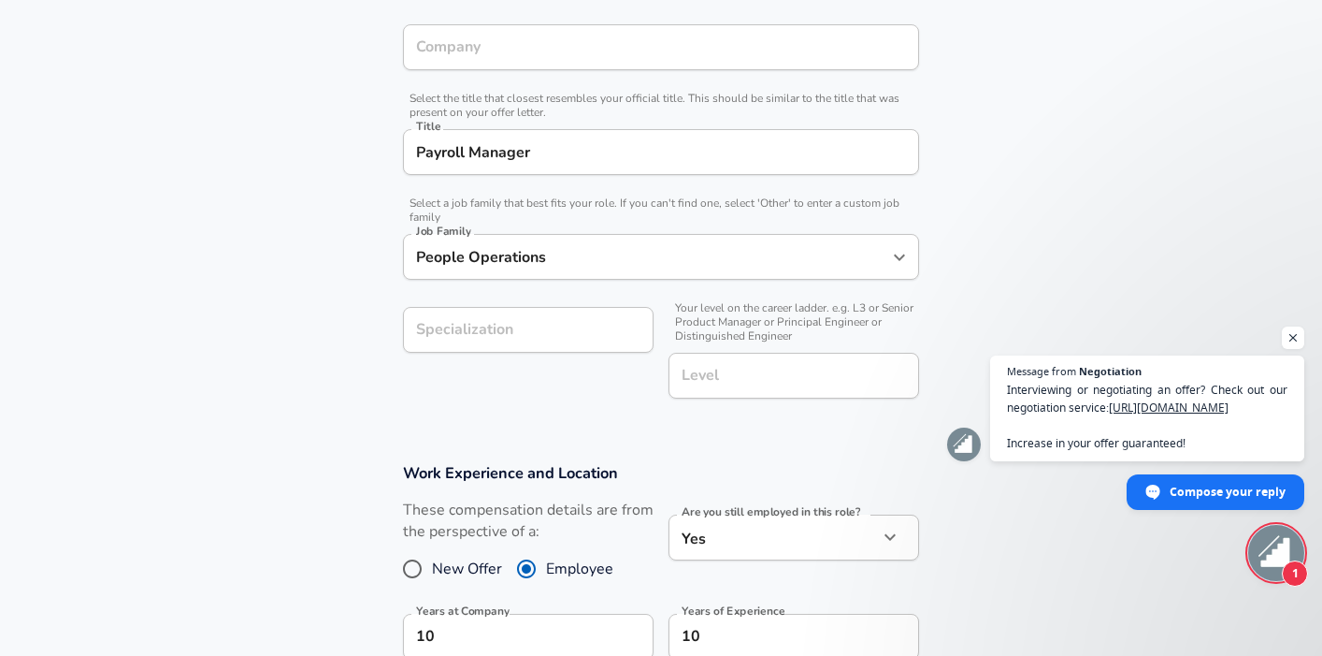
click at [309, 391] on section "Company & Title Information Company Company Select the title that closest resem…" at bounding box center [661, 195] width 1322 height 489
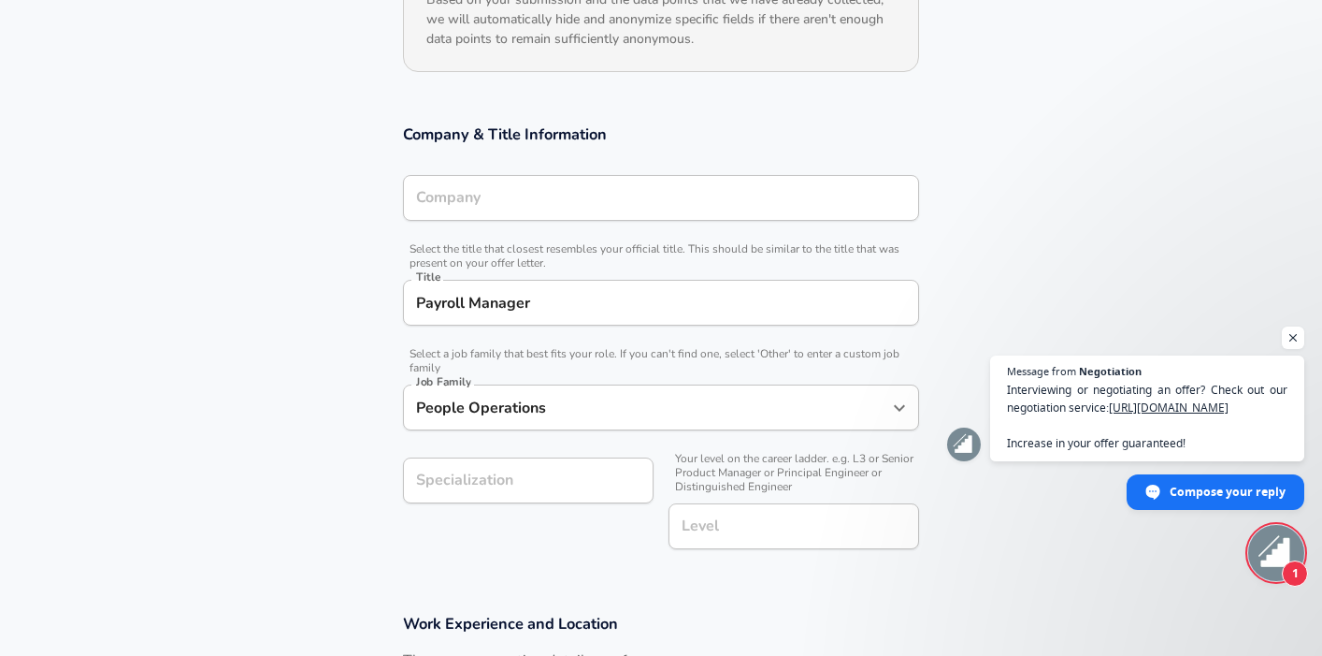
scroll to position [215, 0]
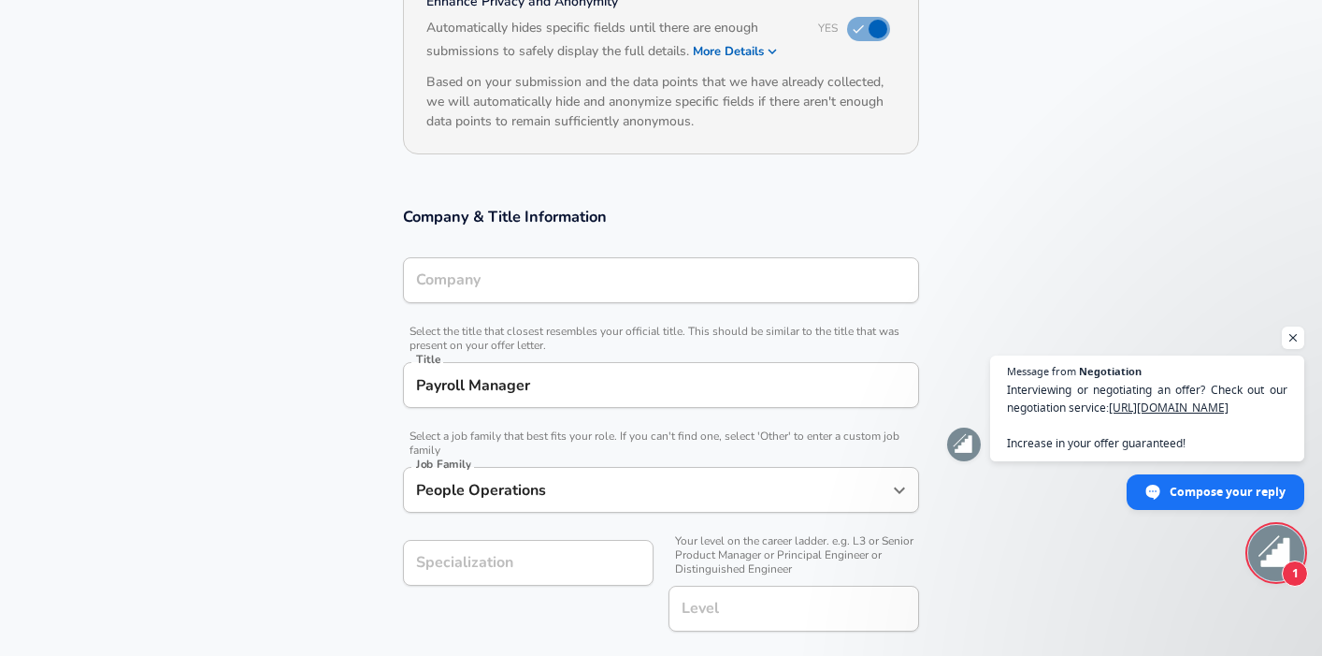
click at [539, 275] on input "Company" at bounding box center [660, 280] width 499 height 29
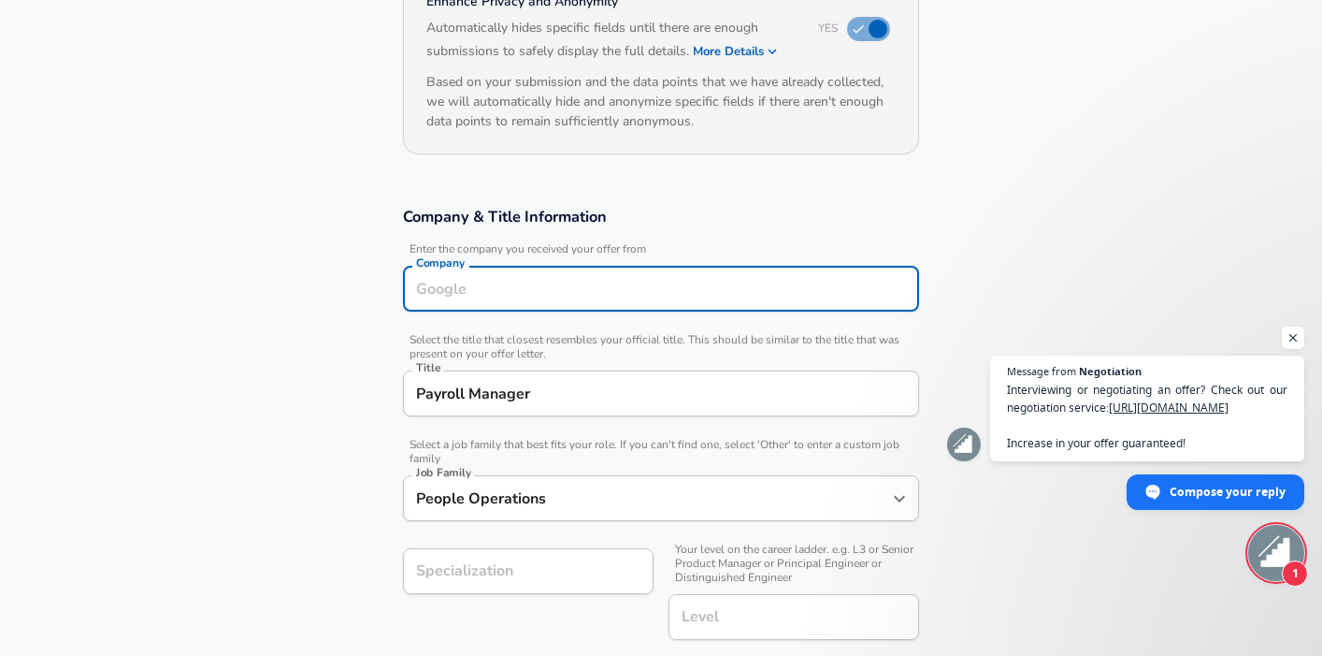
scroll to position [234, 0]
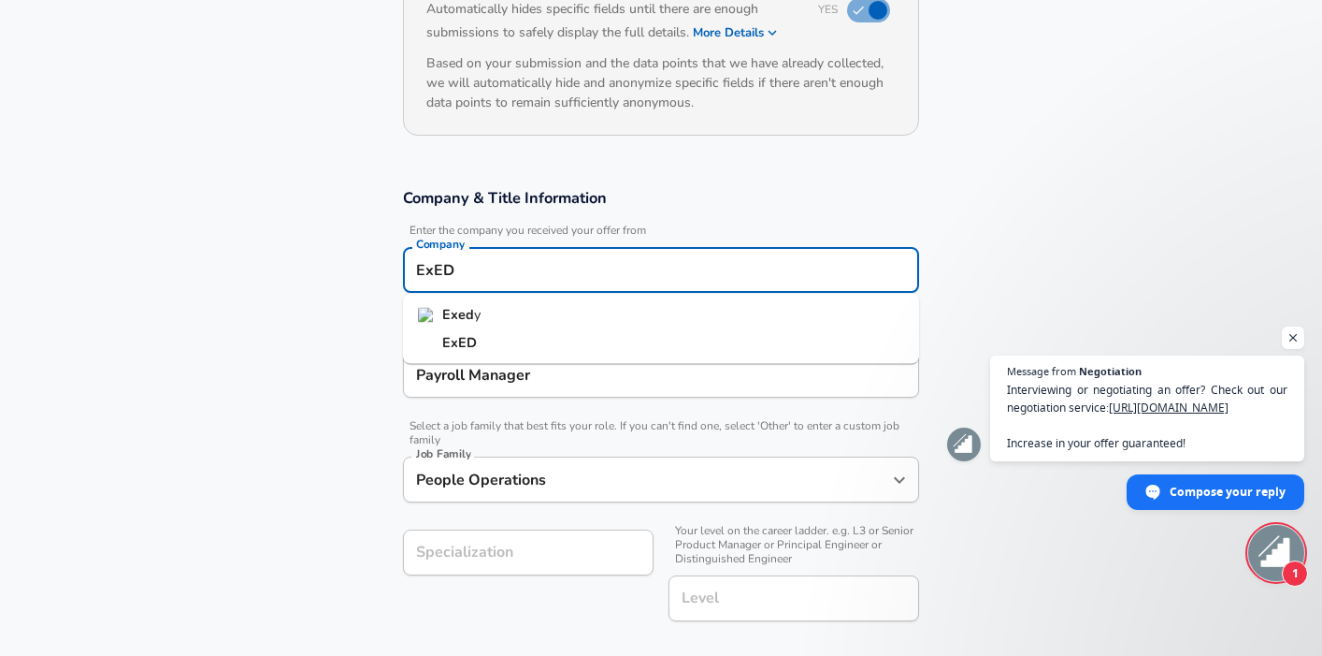
click at [482, 343] on li "ExED" at bounding box center [661, 342] width 516 height 28
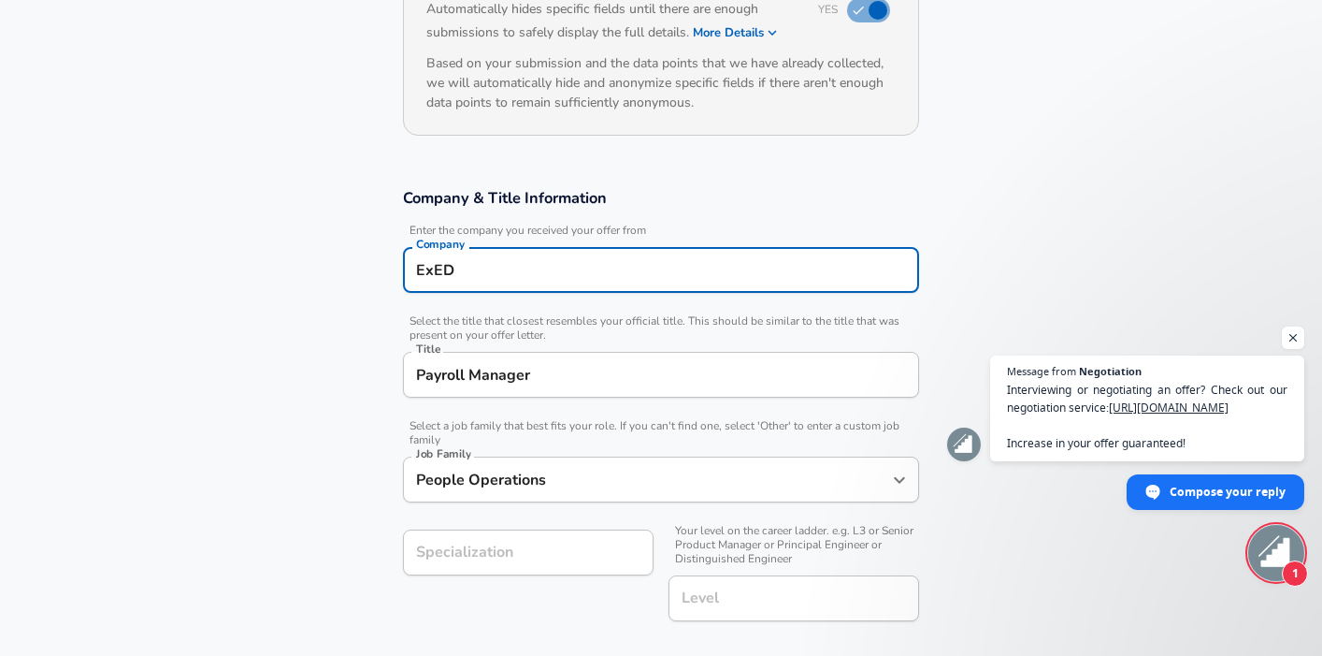
type input "ExED"
click at [1005, 235] on section "Company & Title Information Enter the company you received your offer from Comp…" at bounding box center [661, 415] width 1322 height 498
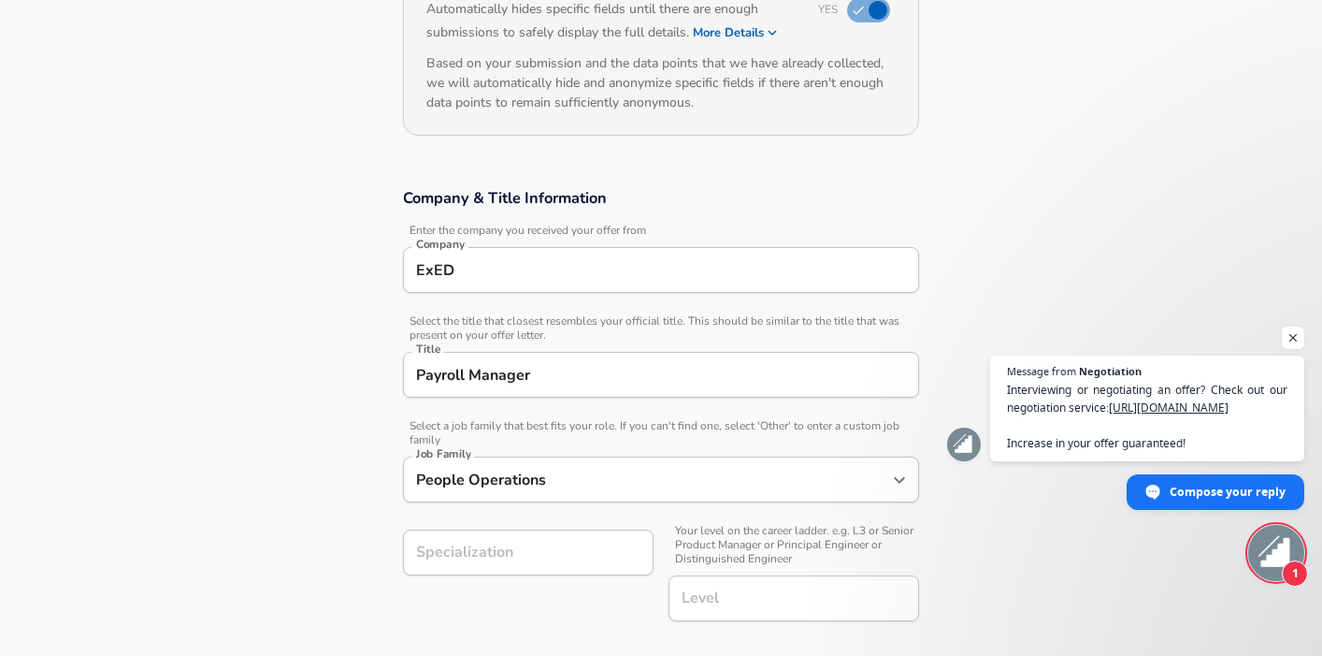
click at [620, 354] on div "Payroll Manager Title" at bounding box center [661, 375] width 516 height 46
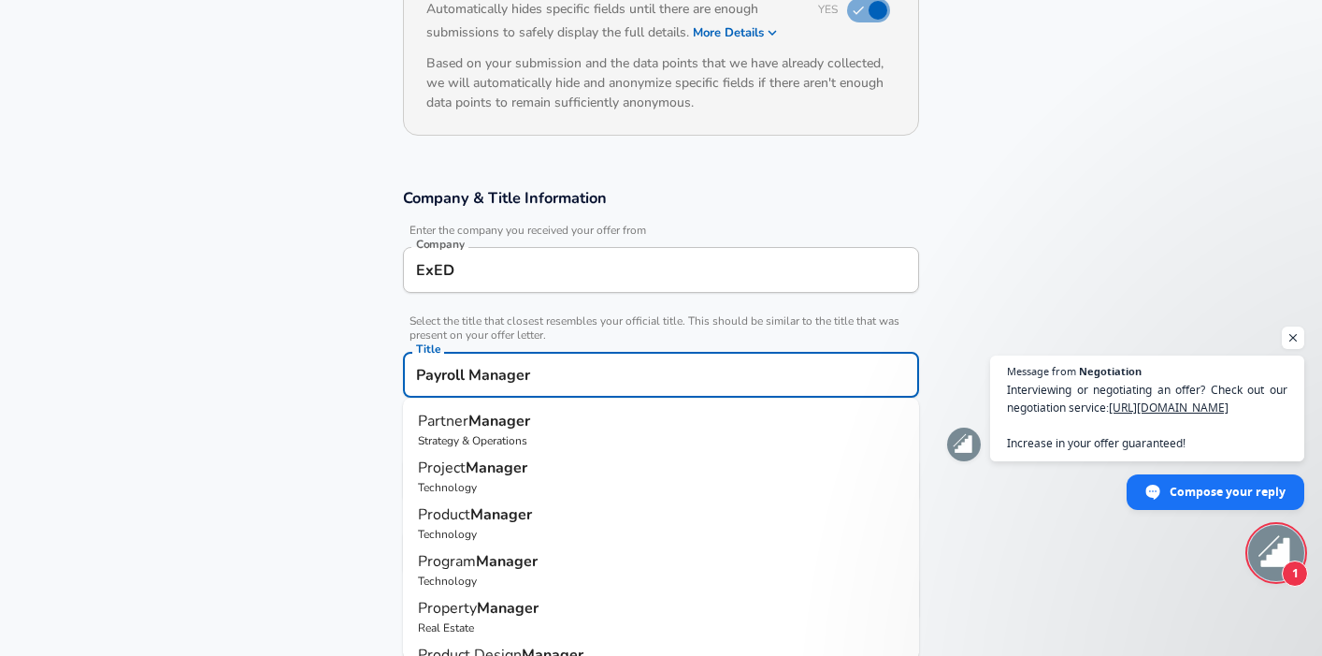
click at [620, 354] on div "Payroll Manager Title" at bounding box center [661, 375] width 516 height 46
type input "Manager"
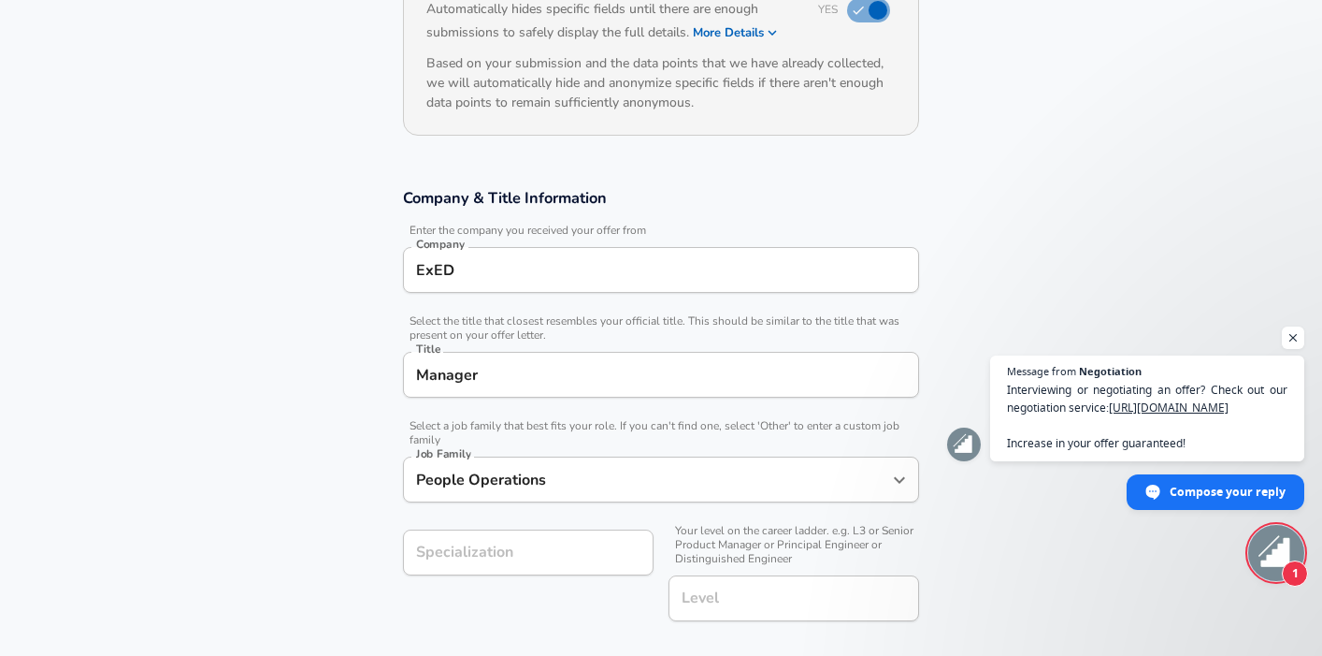
click at [939, 211] on div "Company & Title Information Enter the company you received your offer from Comp…" at bounding box center [661, 410] width 561 height 447
click at [274, 484] on section "Company & Title Information Enter the company you received your offer from Comp…" at bounding box center [661, 415] width 1322 height 498
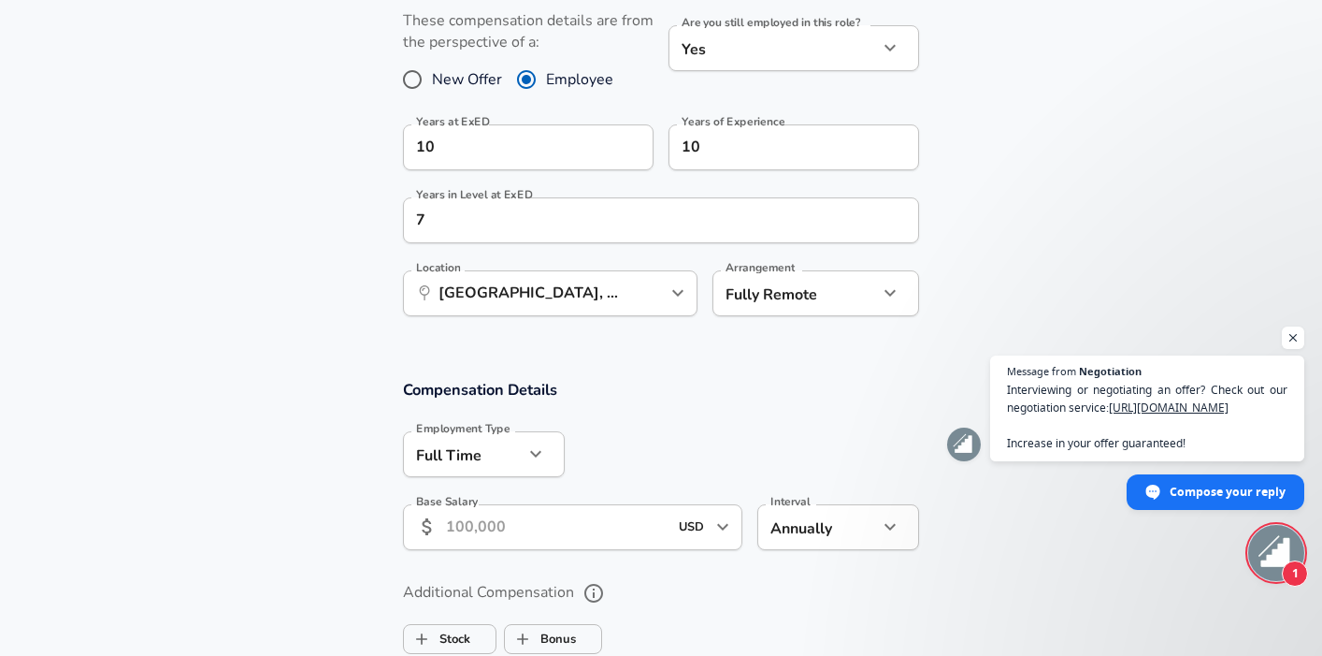
scroll to position [1051, 0]
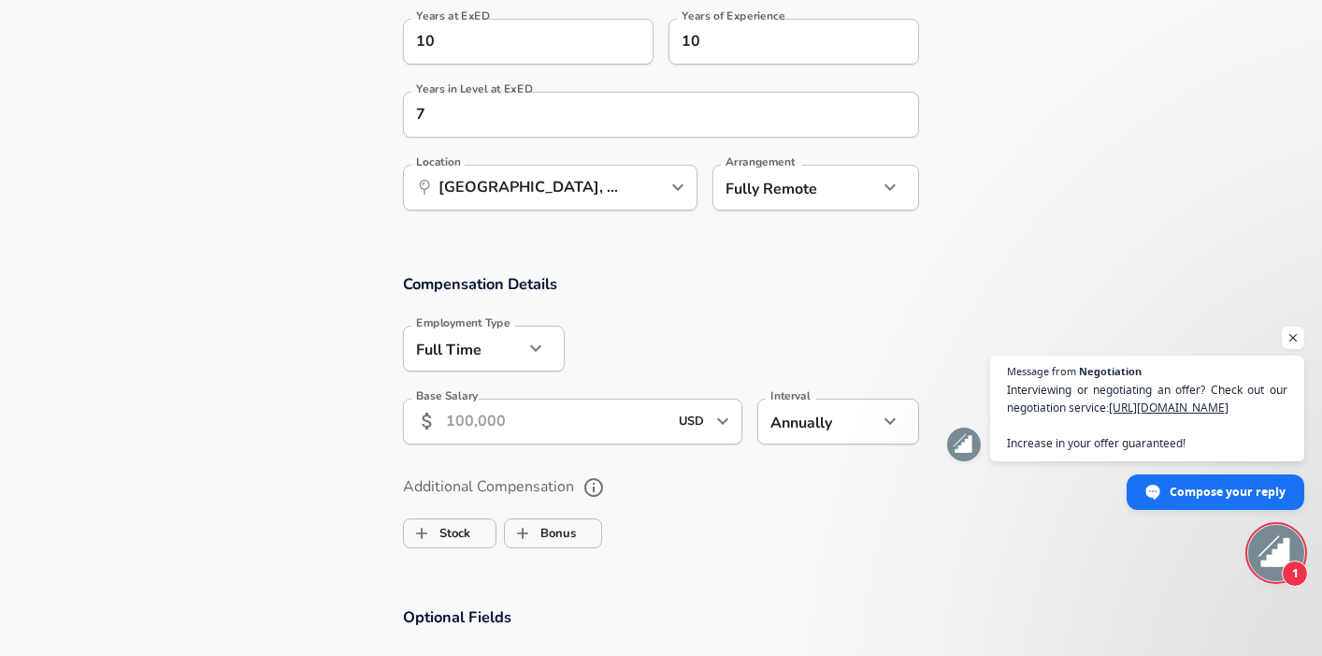
click at [617, 430] on input "Base Salary" at bounding box center [557, 421] width 222 height 46
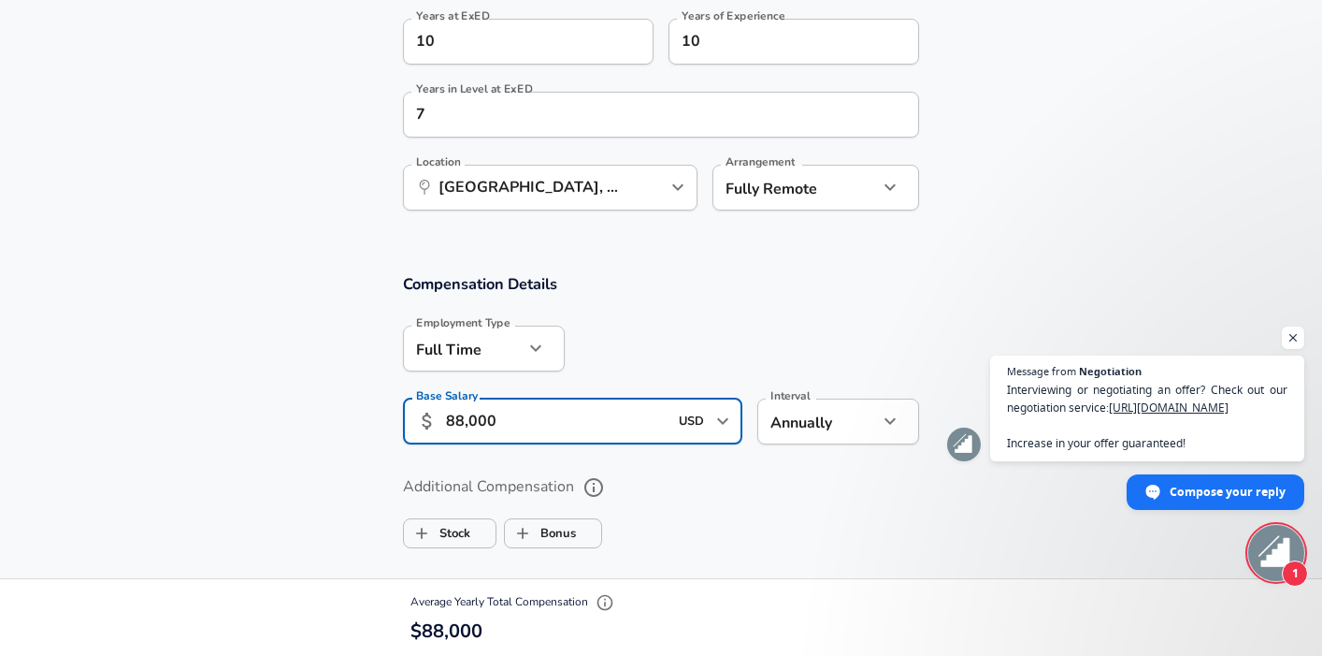
type input "88,000"
click at [179, 420] on section "Compensation Details Employment Type [DEMOGRAPHIC_DATA] full_time Employment Ty…" at bounding box center [661, 364] width 1322 height 183
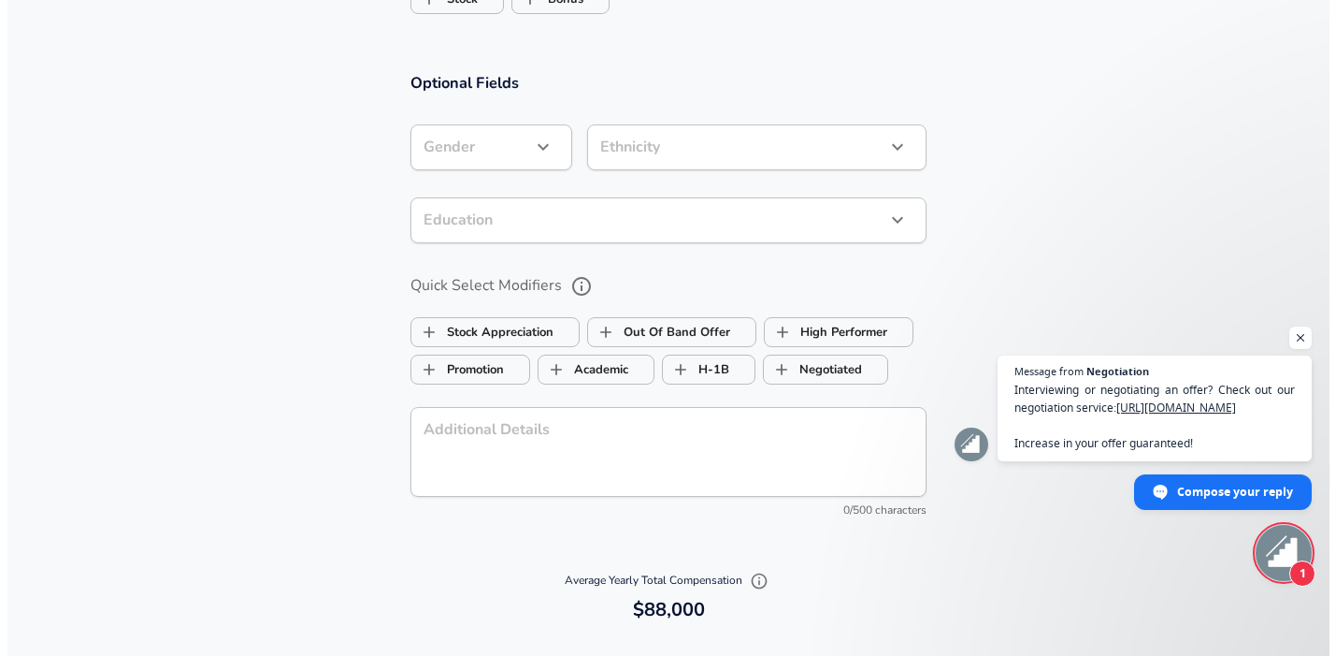
scroll to position [1664, 0]
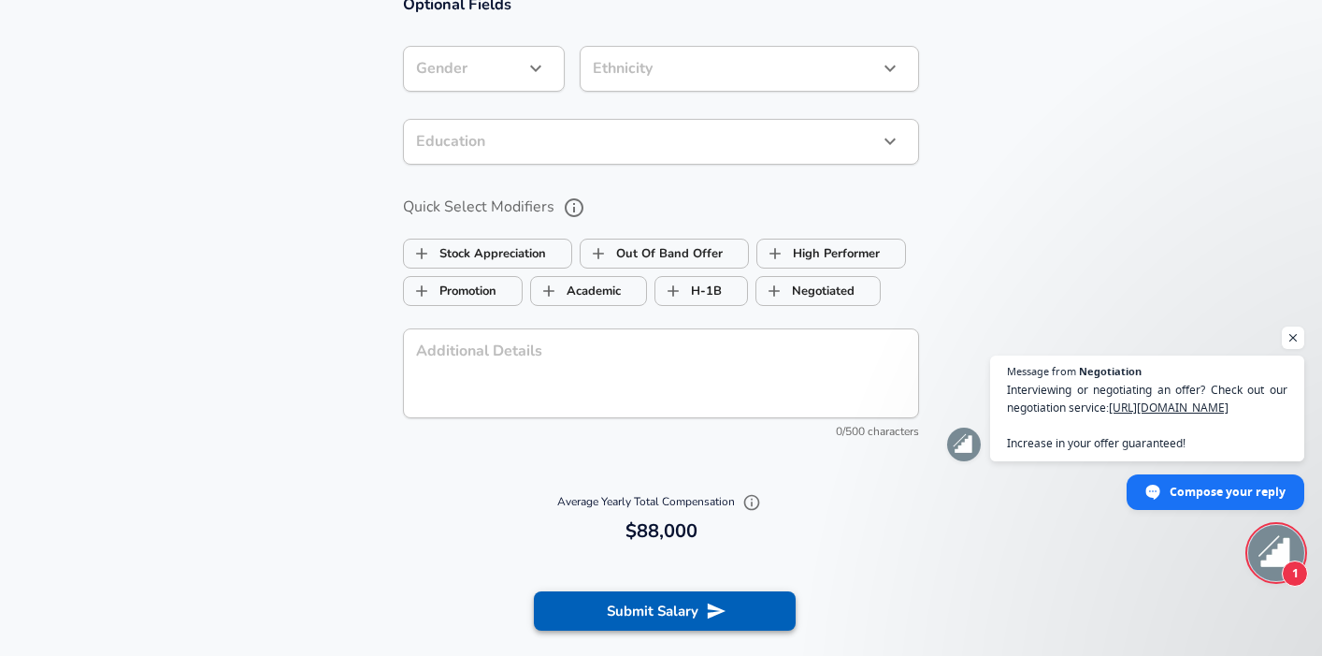
click at [673, 619] on button "Submit Salary" at bounding box center [665, 610] width 262 height 39
